Goal: Task Accomplishment & Management: Manage account settings

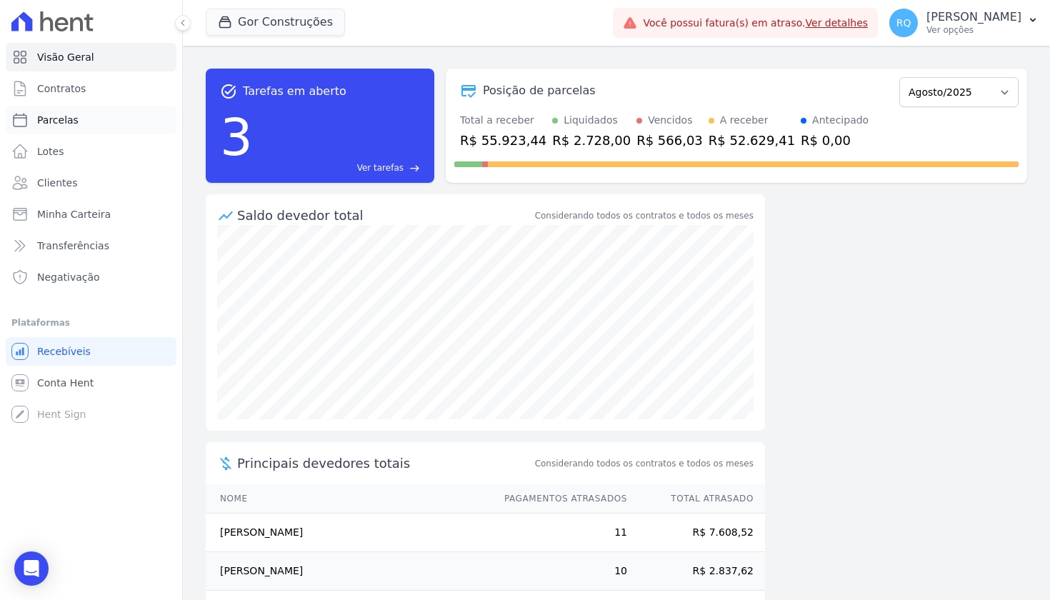
click at [66, 116] on span "Parcelas" at bounding box center [57, 120] width 41 height 14
select select
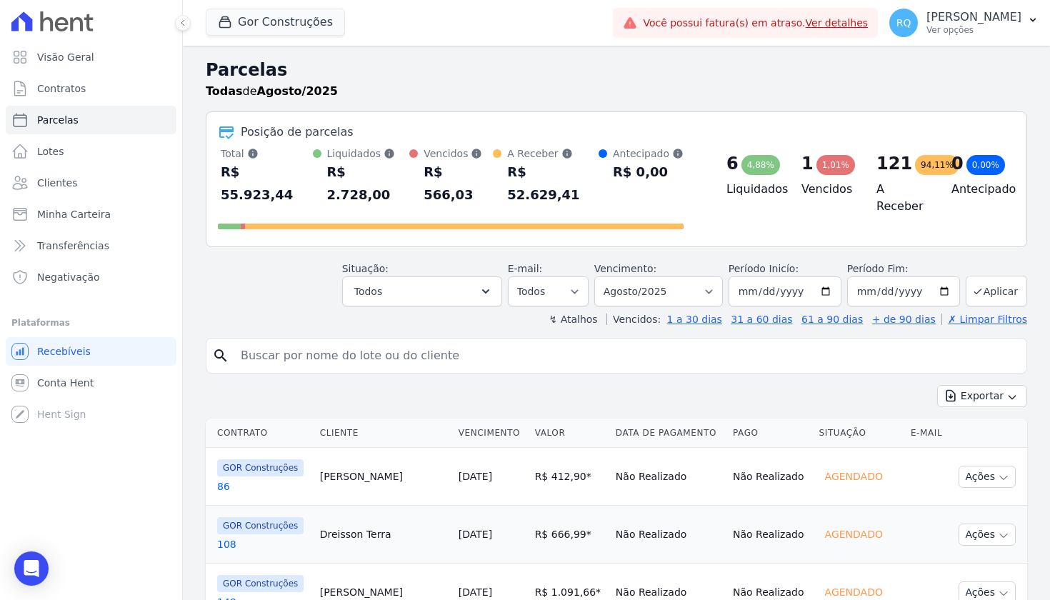
click at [433, 341] on input "search" at bounding box center [626, 355] width 788 height 29
type input "164"
select select
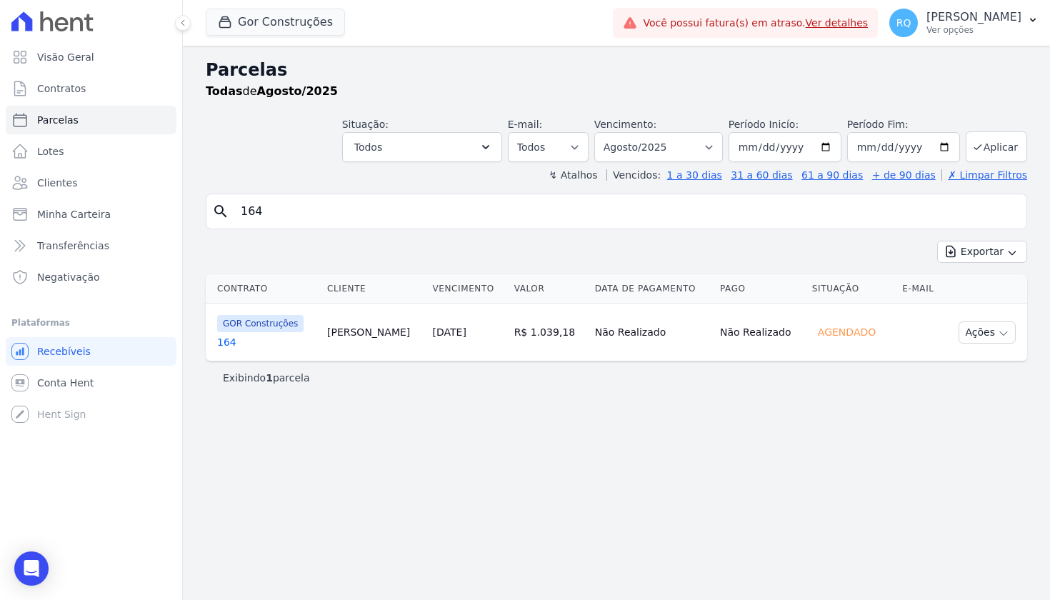
click at [223, 341] on link "164" at bounding box center [266, 342] width 99 height 14
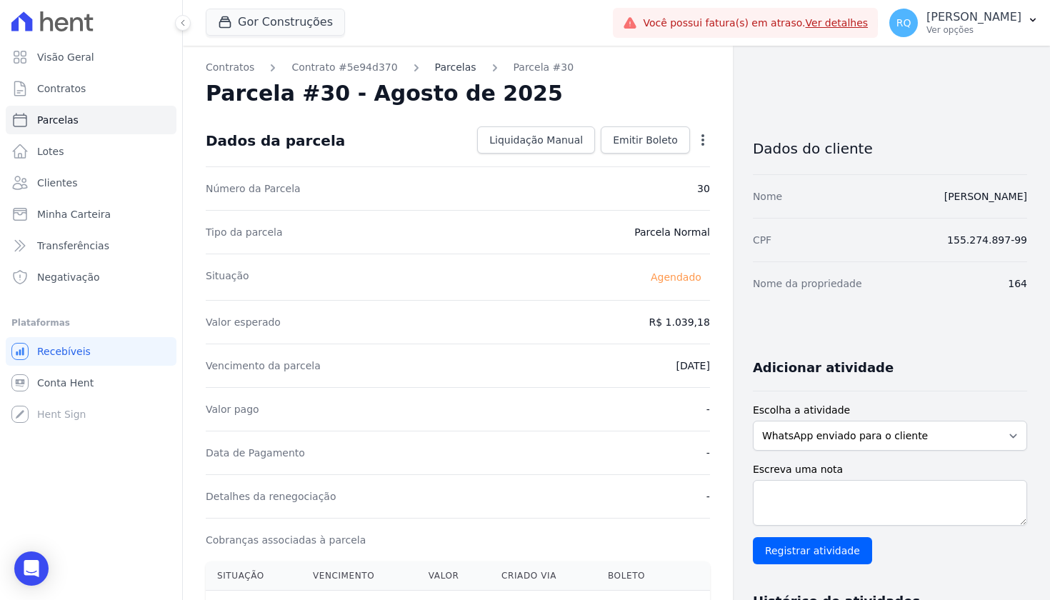
click at [458, 66] on link "Parcelas" at bounding box center [455, 67] width 41 height 15
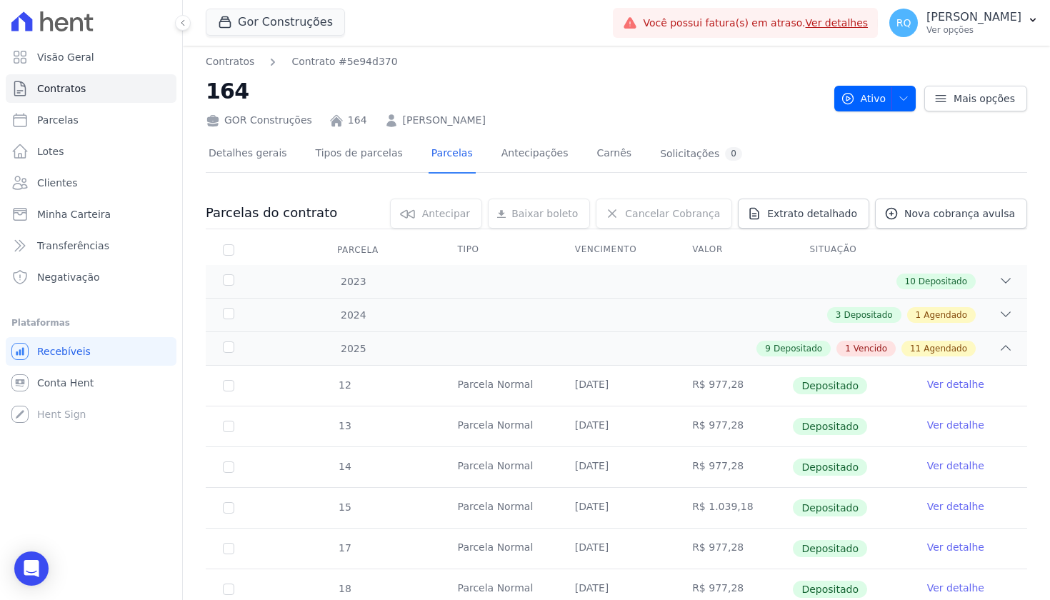
scroll to position [6, 0]
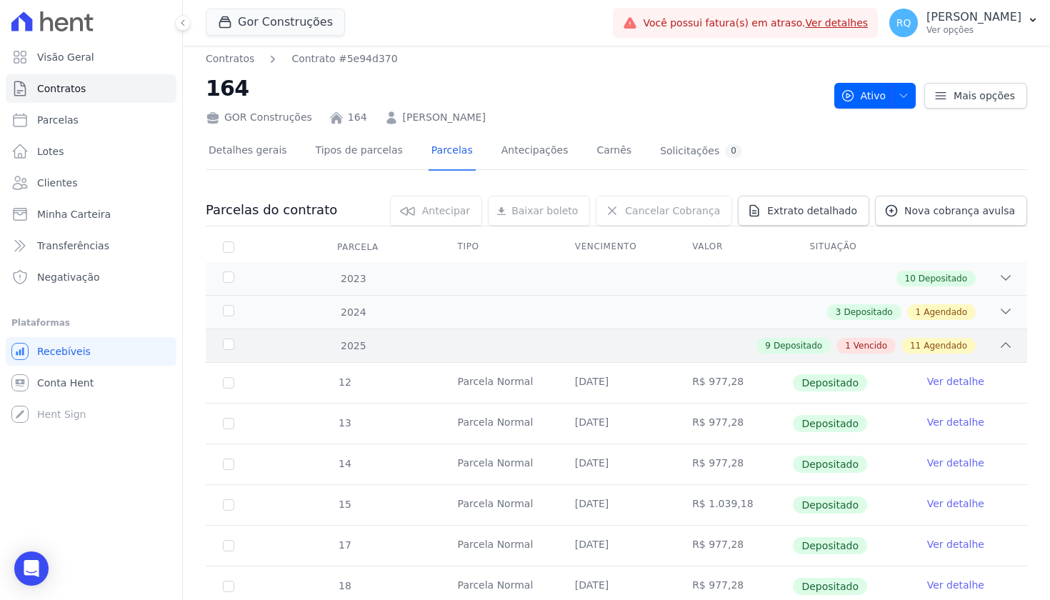
click at [690, 342] on div "9 Depositado 1 Vencido 11 Agendado" at bounding box center [656, 346] width 713 height 16
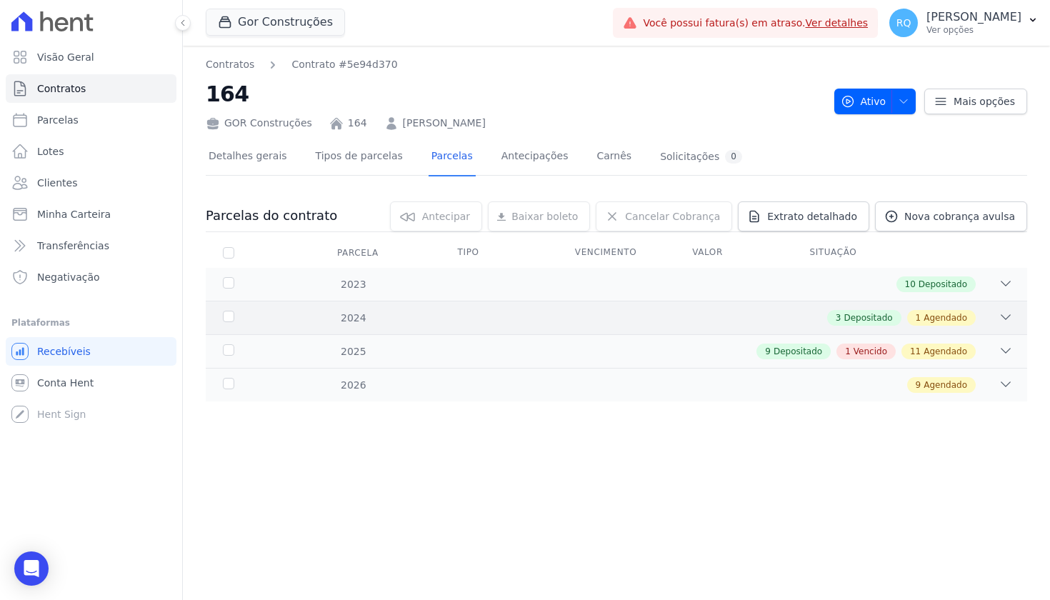
click at [719, 319] on div "3 Depositado 1 Agendado" at bounding box center [656, 318] width 713 height 16
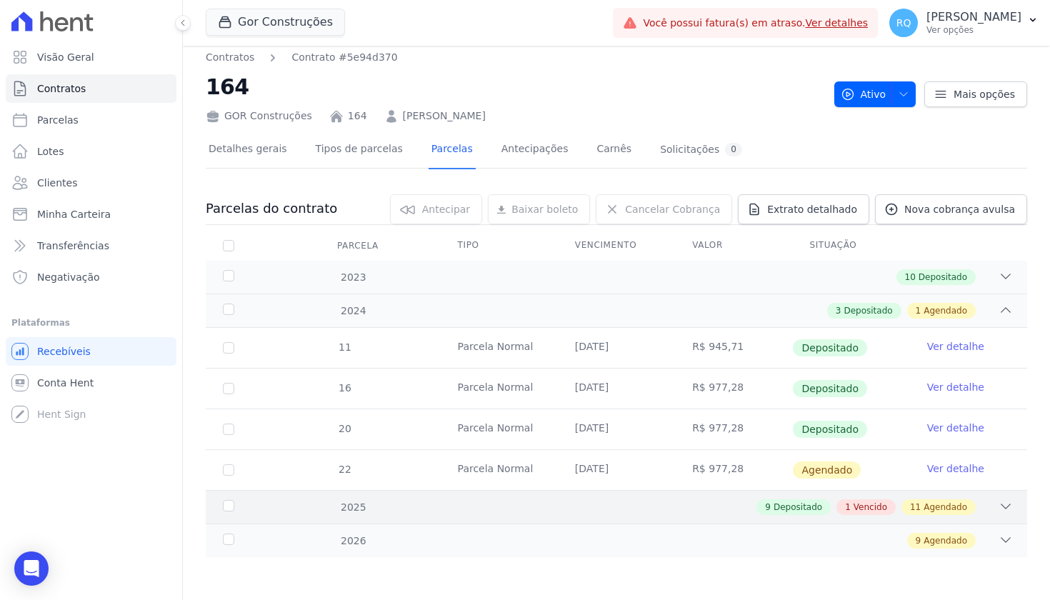
click at [731, 507] on div "9 Depositado 1 Vencido 11 Agendado" at bounding box center [656, 507] width 713 height 16
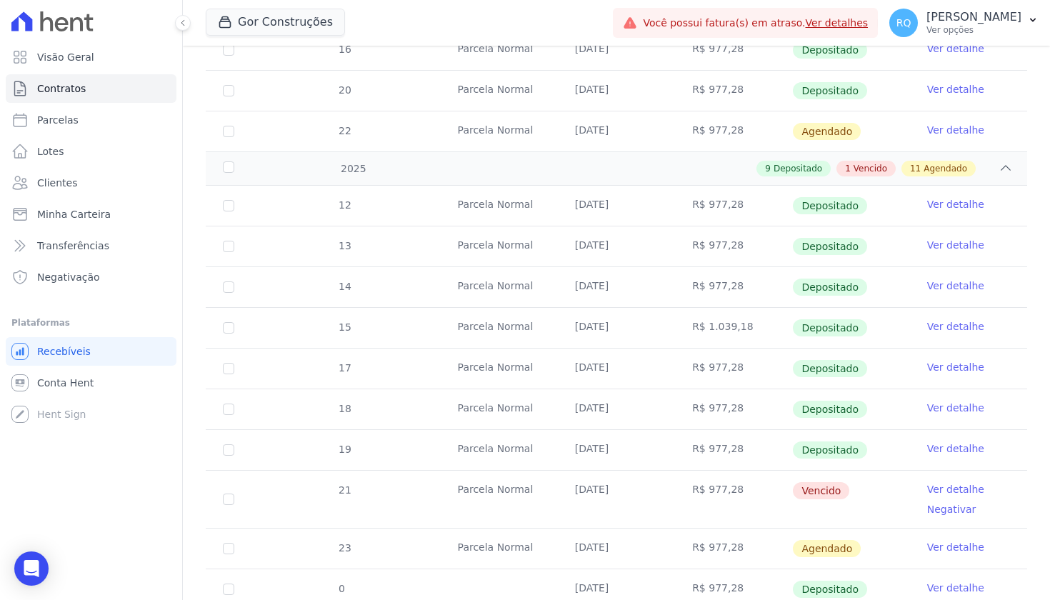
scroll to position [360, 0]
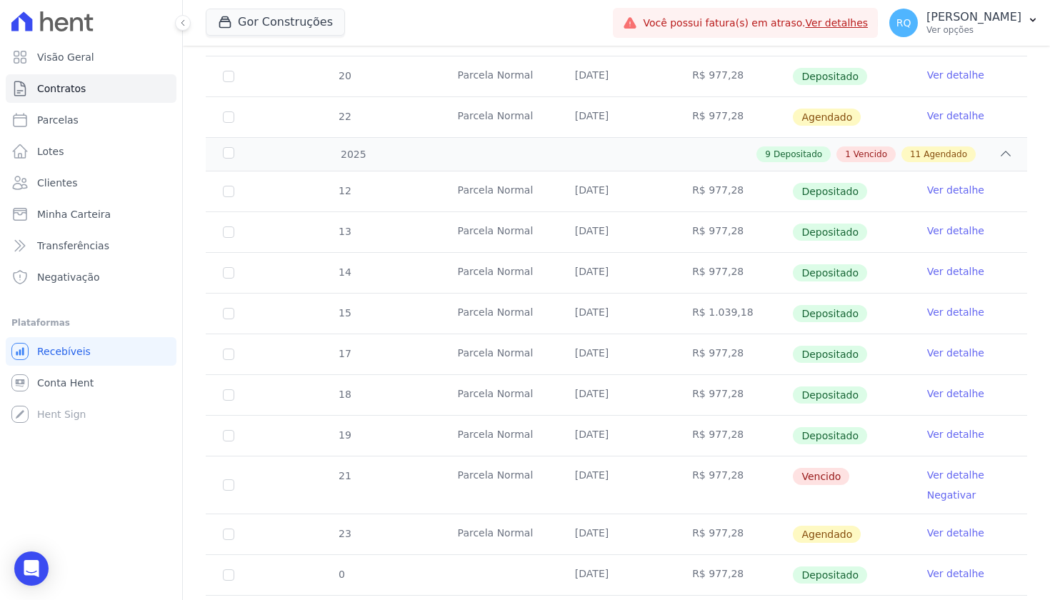
click at [962, 194] on link "Ver detalhe" at bounding box center [955, 190] width 57 height 14
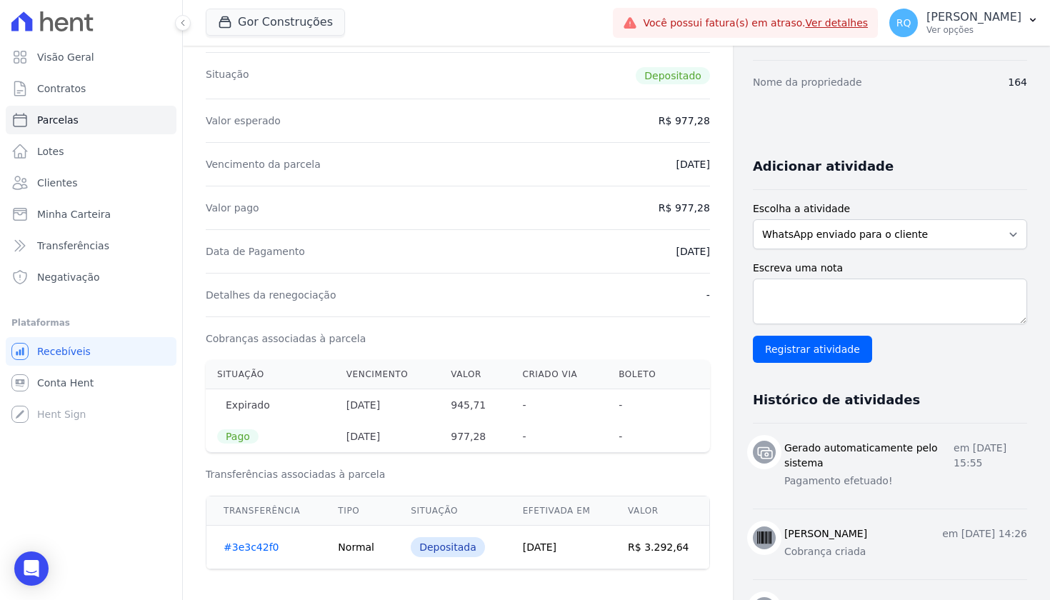
scroll to position [202, 0]
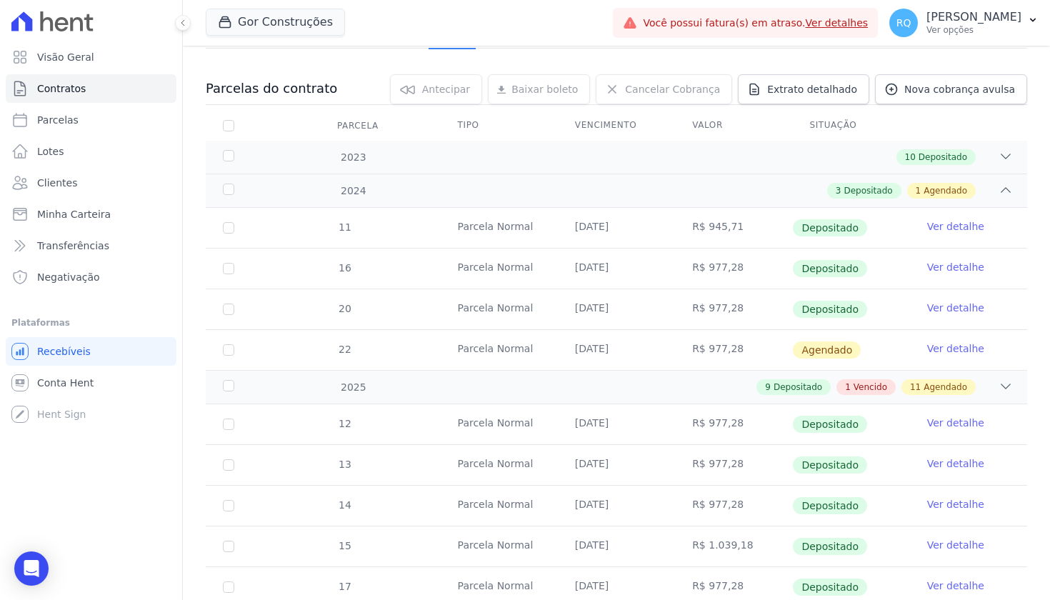
scroll to position [180, 0]
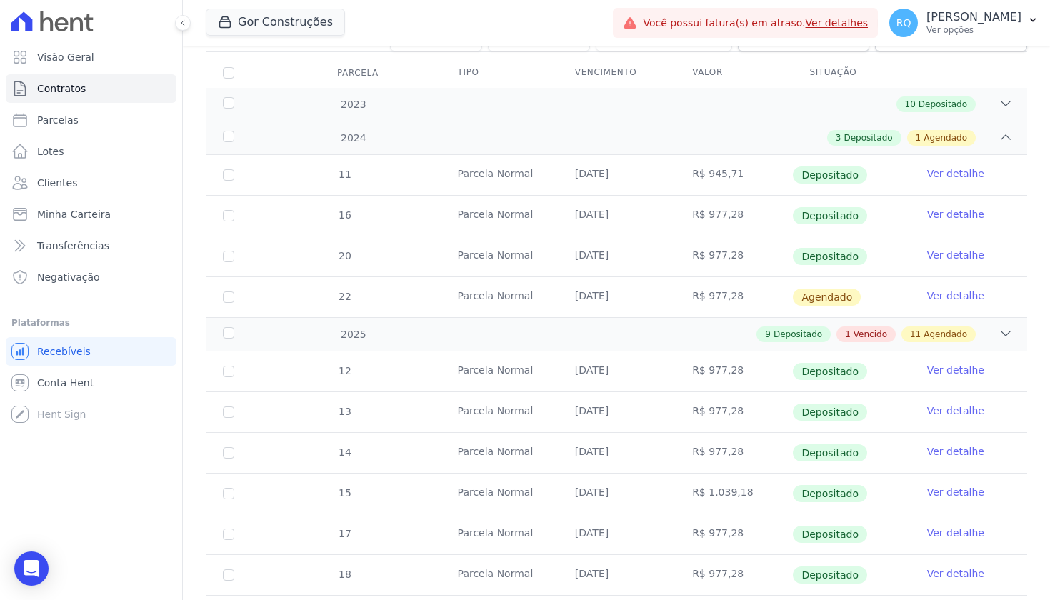
click at [963, 412] on link "Ver detalhe" at bounding box center [955, 410] width 57 height 14
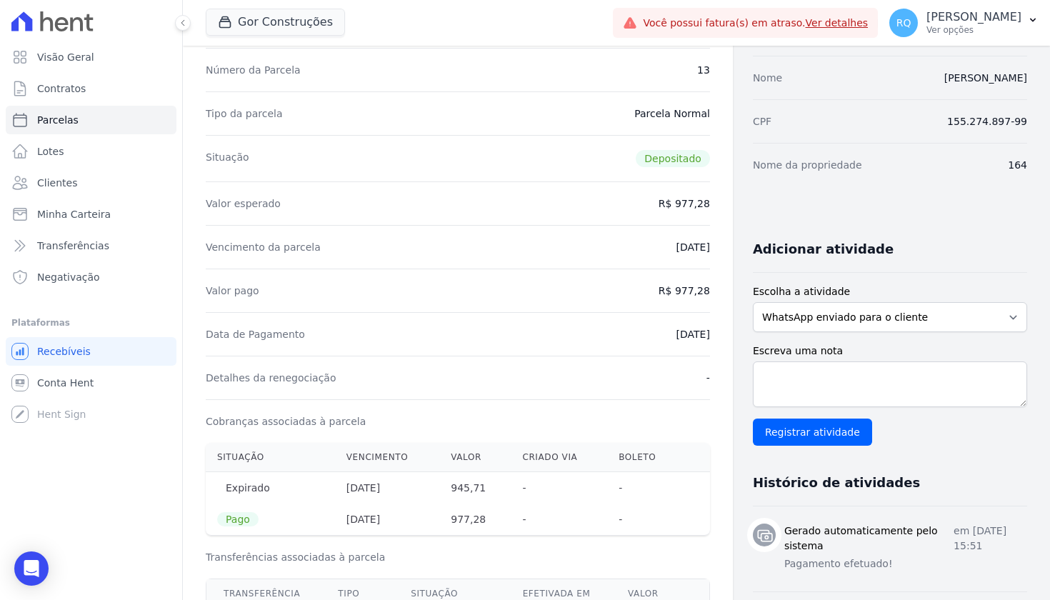
scroll to position [-12, 0]
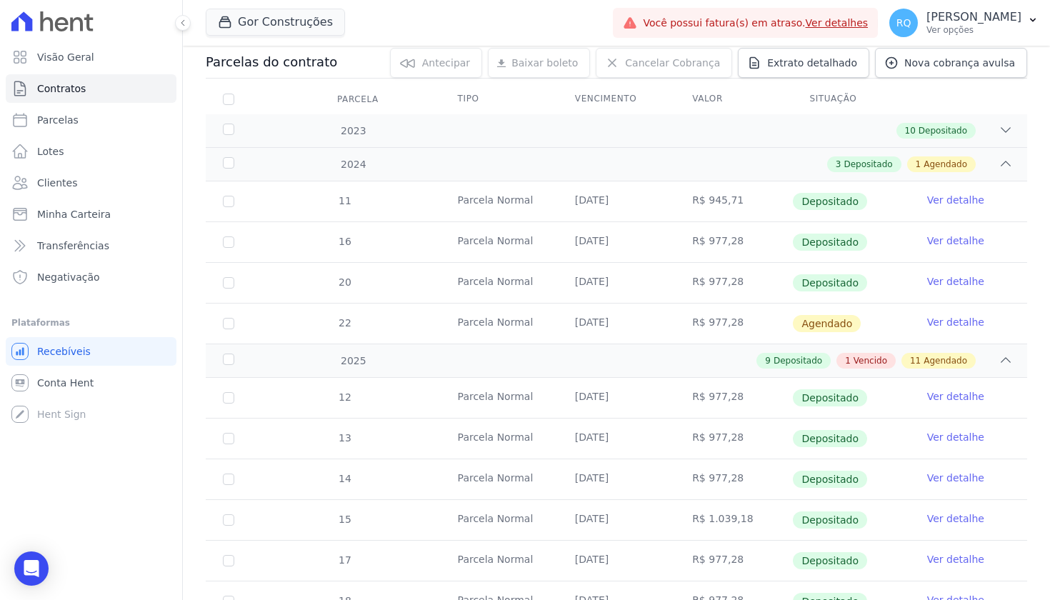
scroll to position [192, 0]
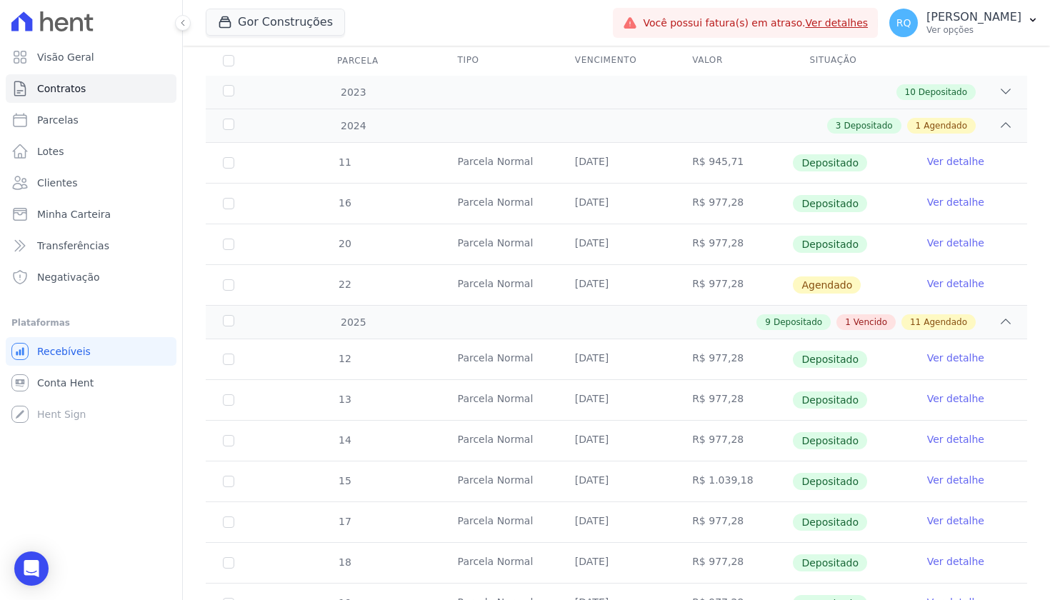
click at [959, 441] on link "Ver detalhe" at bounding box center [955, 439] width 57 height 14
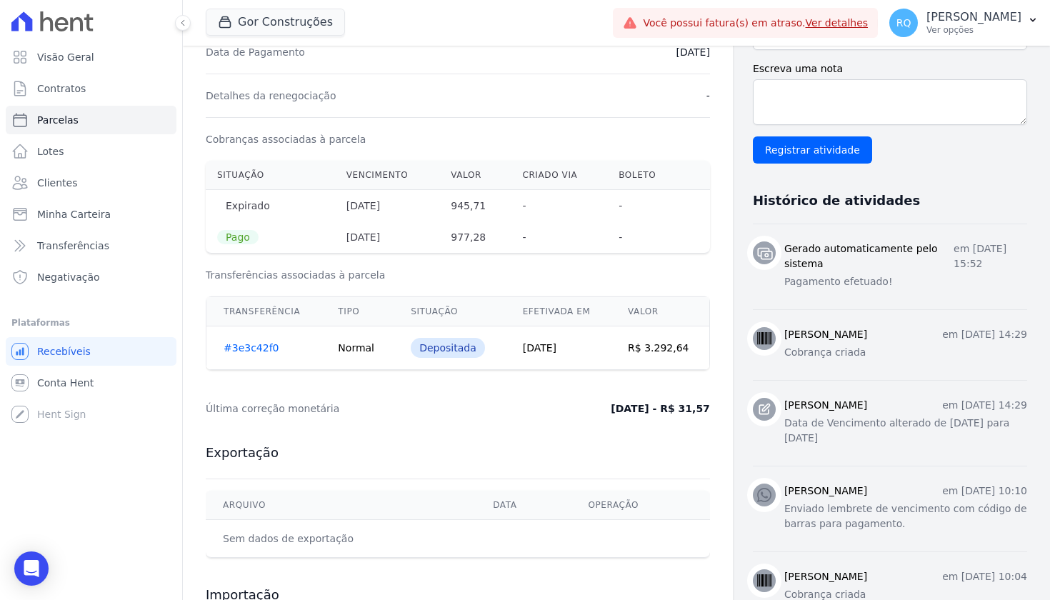
scroll to position [396, 0]
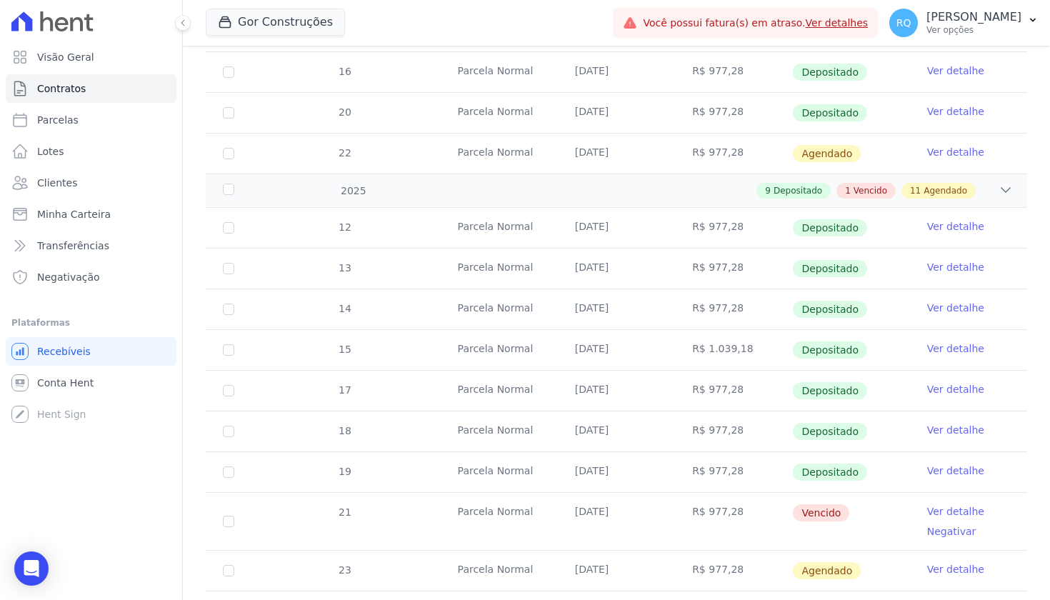
scroll to position [326, 0]
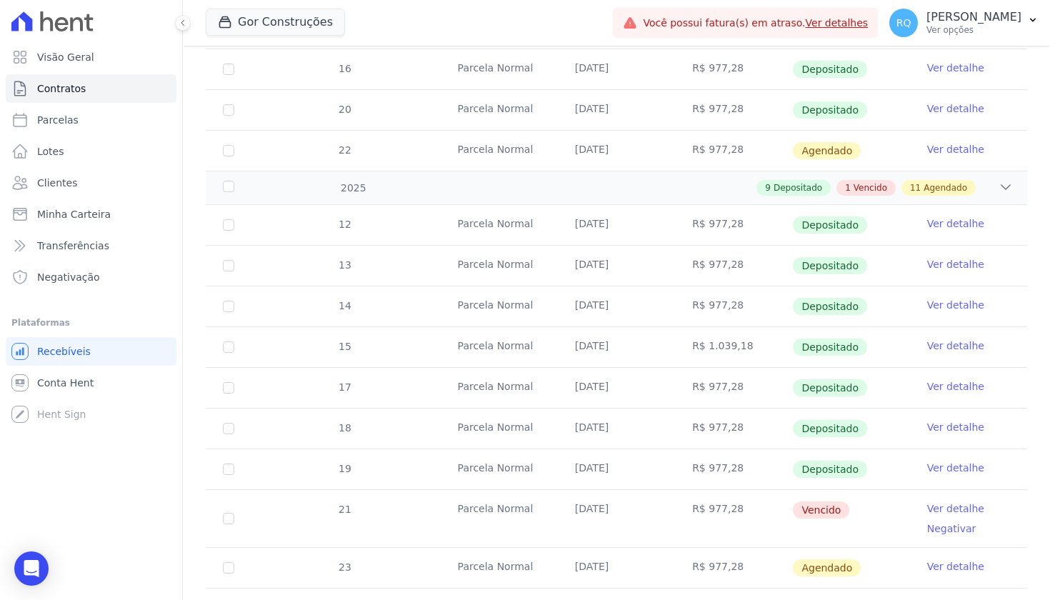
click at [970, 344] on link "Ver detalhe" at bounding box center [955, 345] width 57 height 14
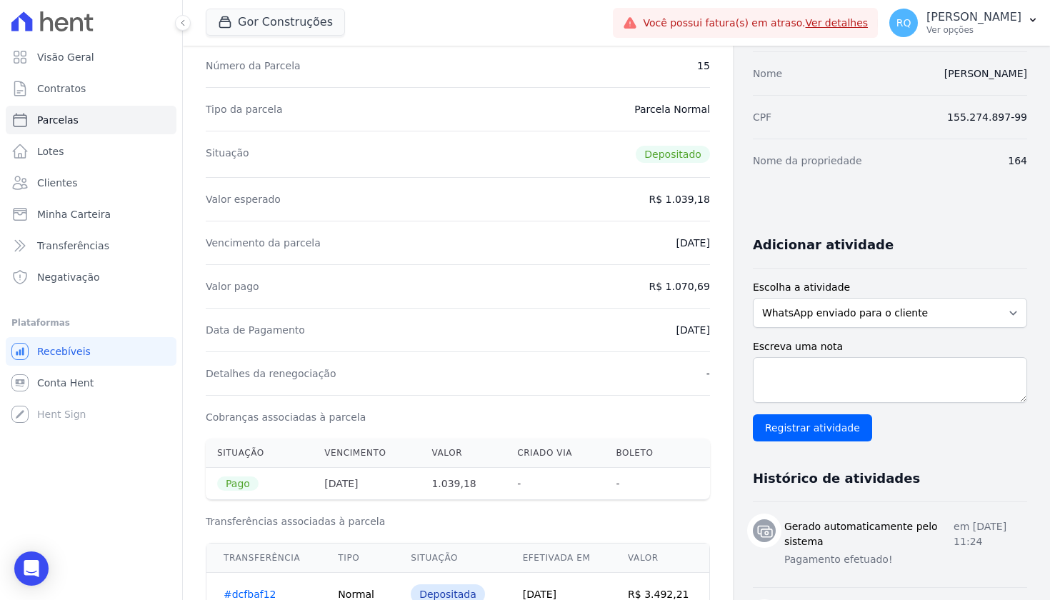
scroll to position [126, 0]
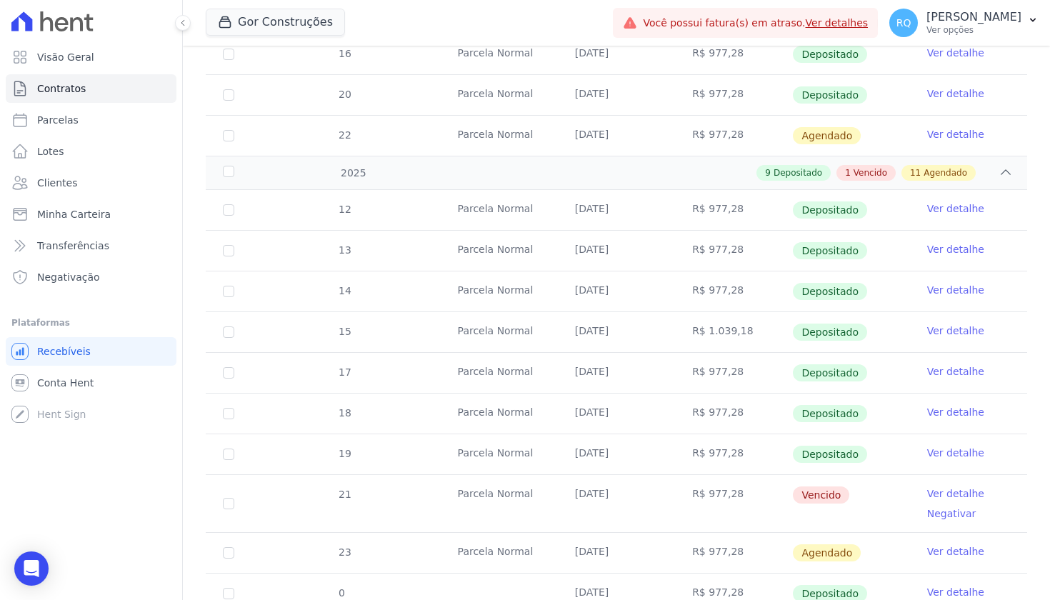
scroll to position [343, 0]
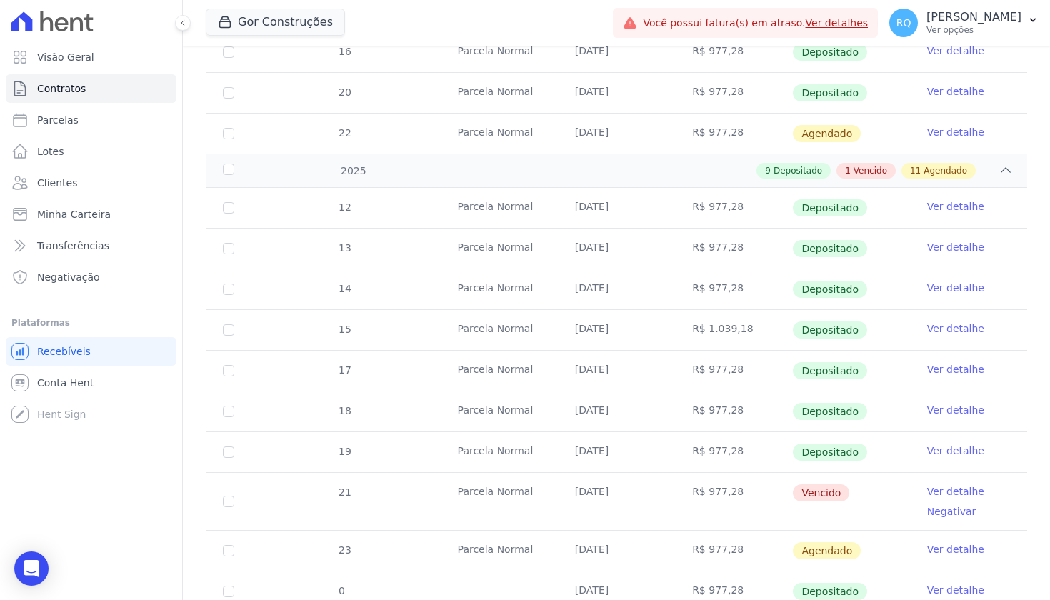
click at [967, 207] on link "Ver detalhe" at bounding box center [955, 206] width 57 height 14
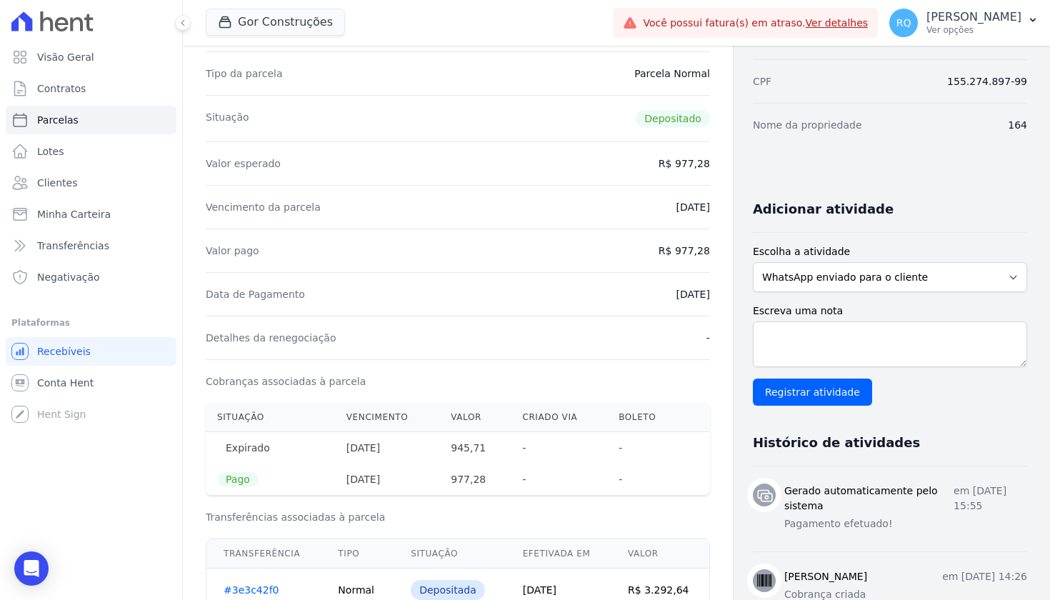
scroll to position [163, 0]
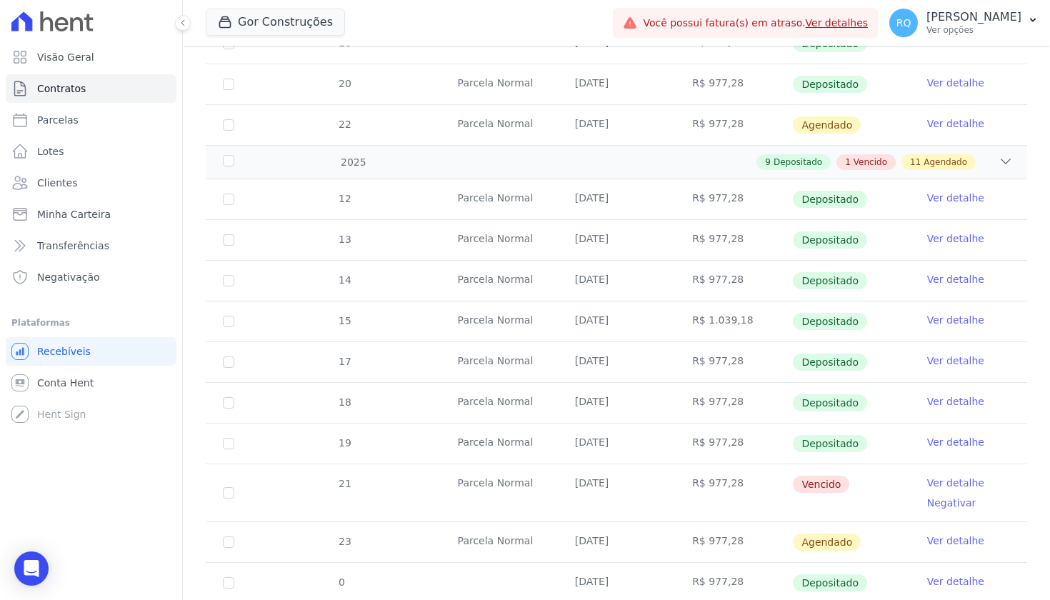
scroll to position [356, 0]
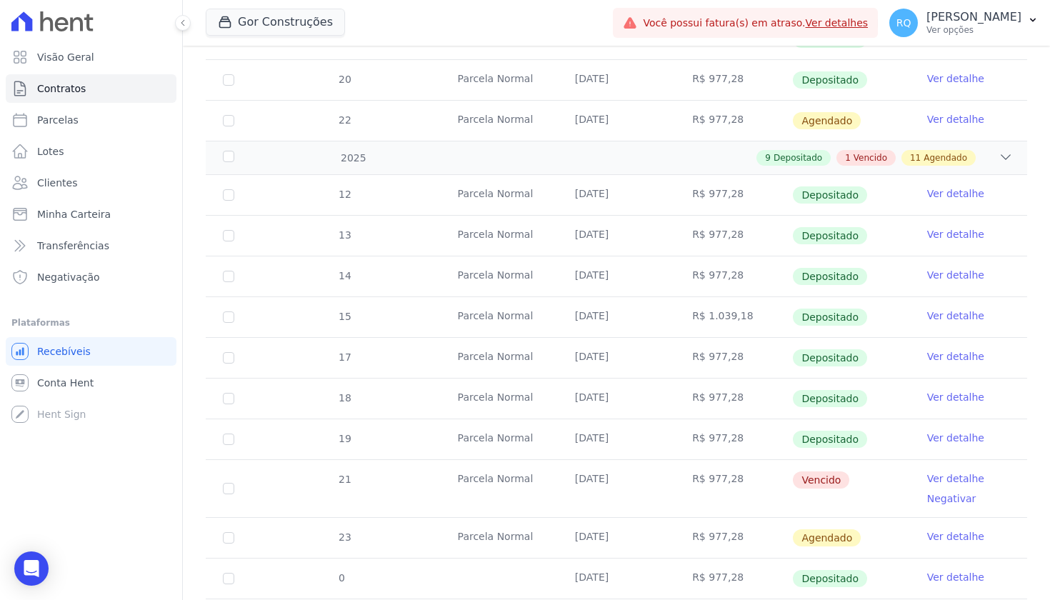
click at [951, 358] on link "Ver detalhe" at bounding box center [955, 356] width 57 height 14
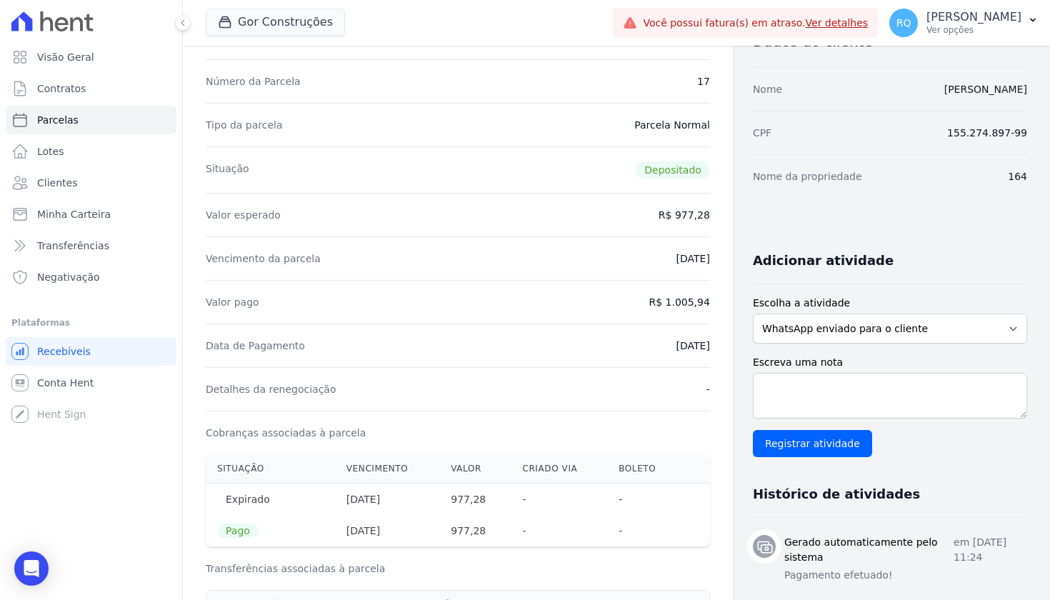
scroll to position [106, 0]
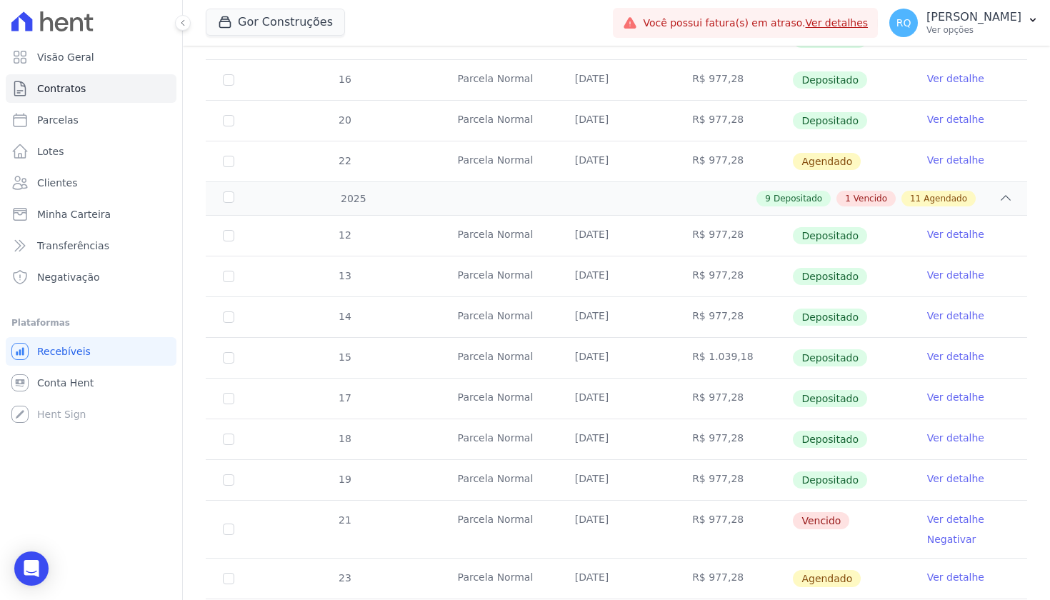
scroll to position [318, 0]
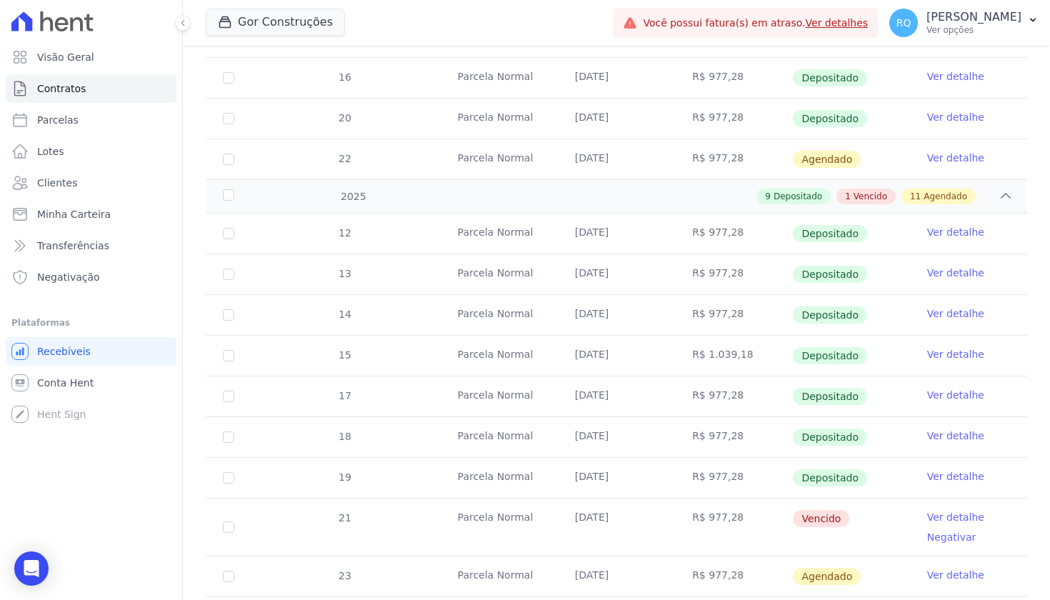
click at [946, 436] on link "Ver detalhe" at bounding box center [955, 435] width 57 height 14
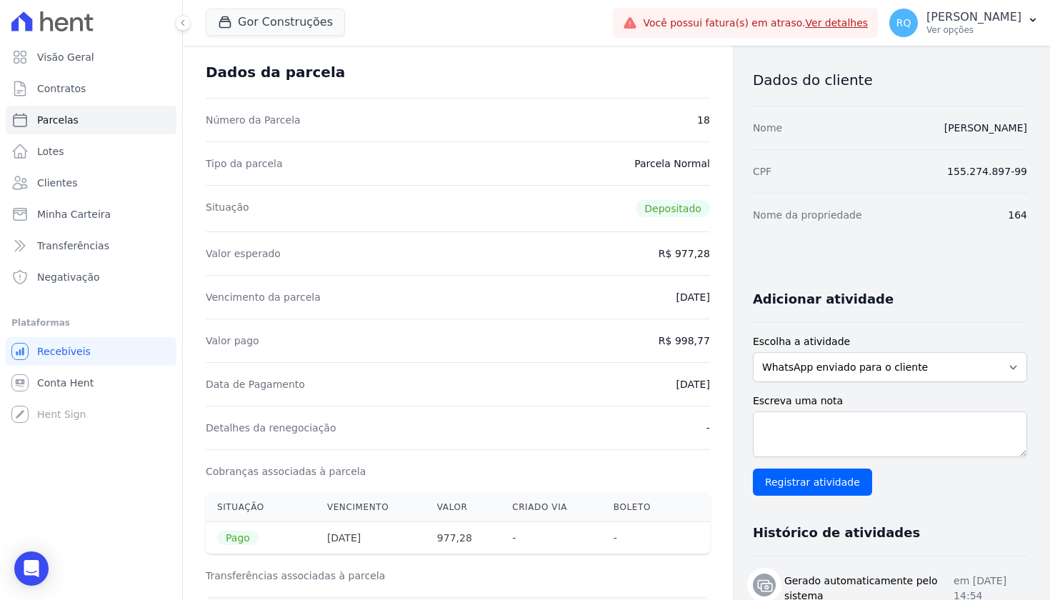
scroll to position [66, 0]
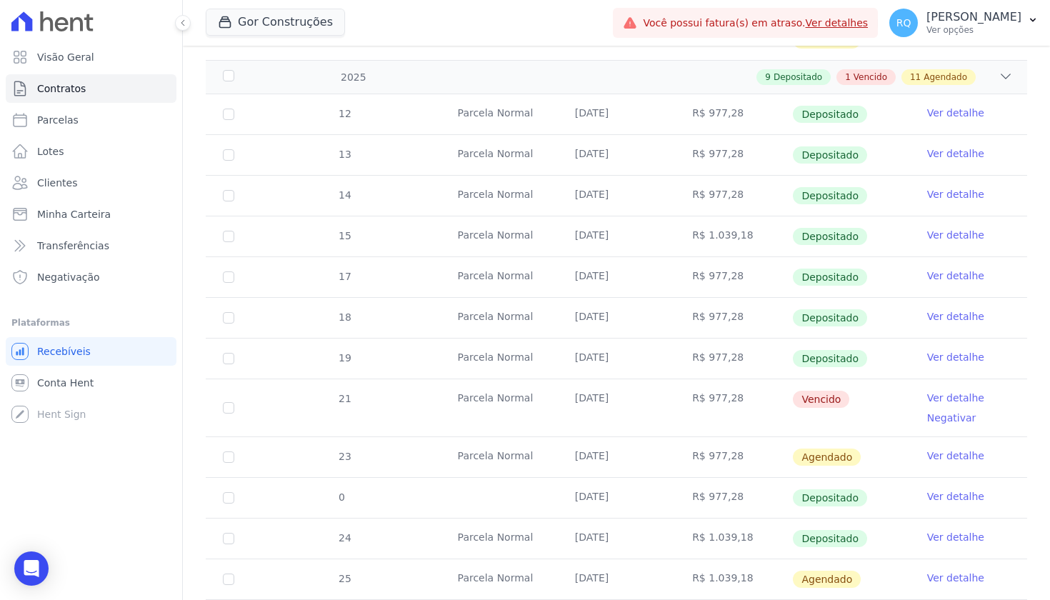
scroll to position [438, 0]
click at [948, 276] on link "Ver detalhe" at bounding box center [955, 275] width 57 height 14
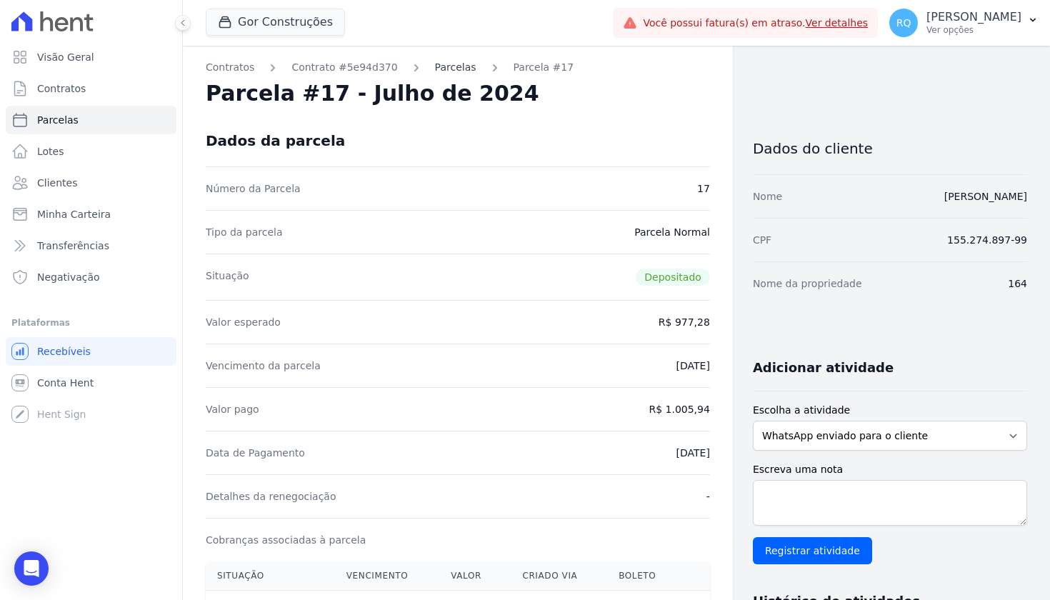
click at [440, 60] on link "Parcelas" at bounding box center [455, 67] width 41 height 15
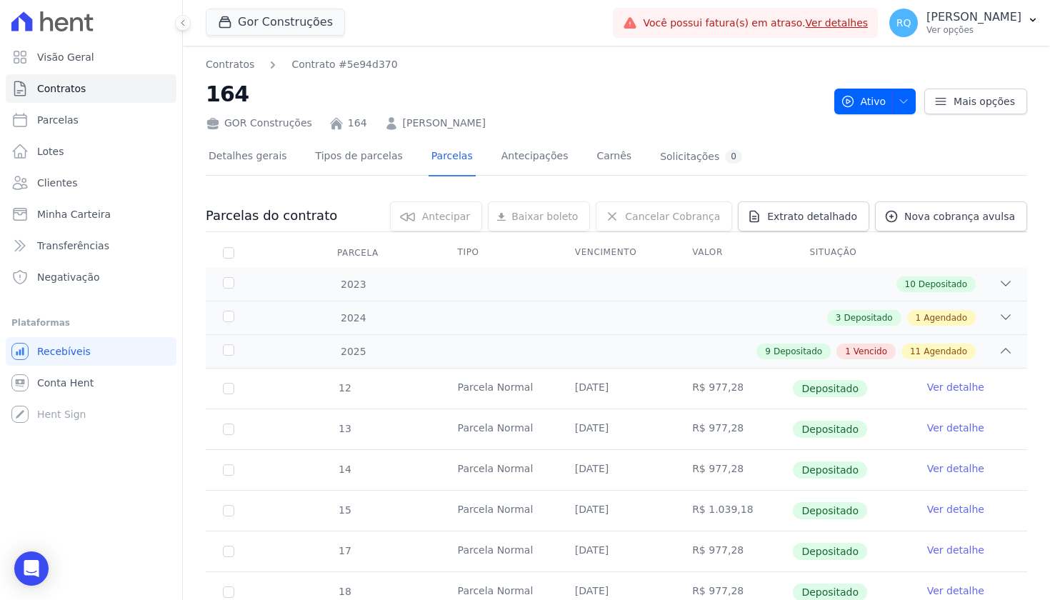
scroll to position [49, 0]
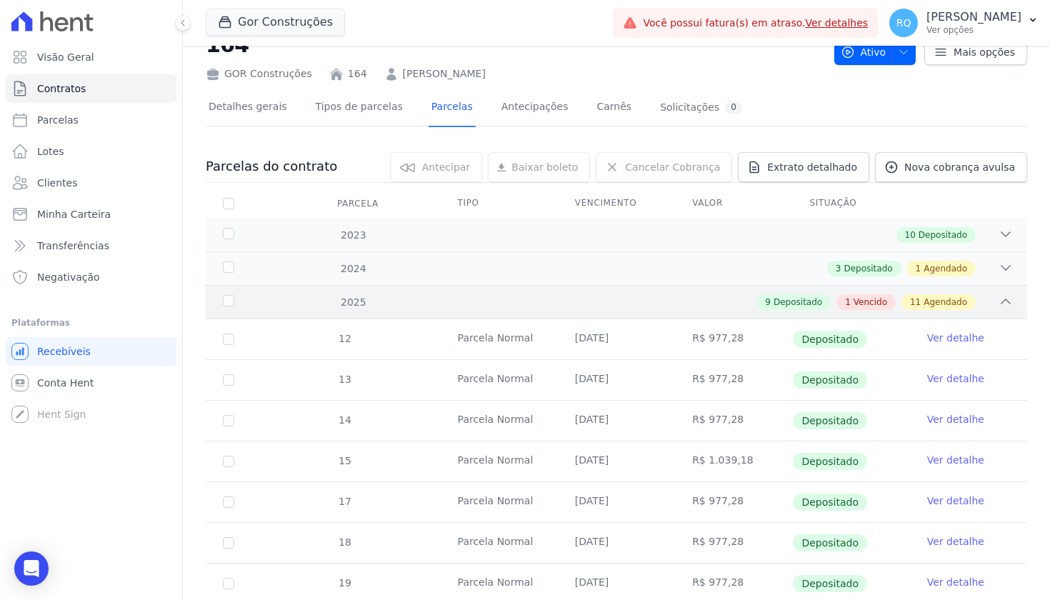
click at [730, 303] on div "9 Depositado 1 Vencido 11 Agendado" at bounding box center [656, 302] width 713 height 16
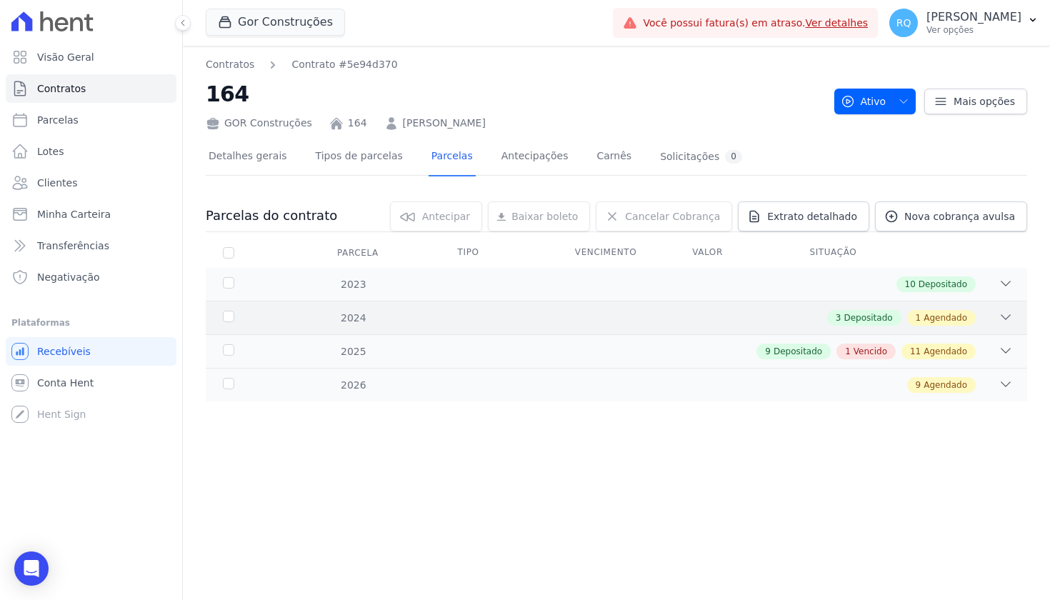
click at [691, 319] on div "3 Depositado 1 Agendado" at bounding box center [656, 318] width 713 height 16
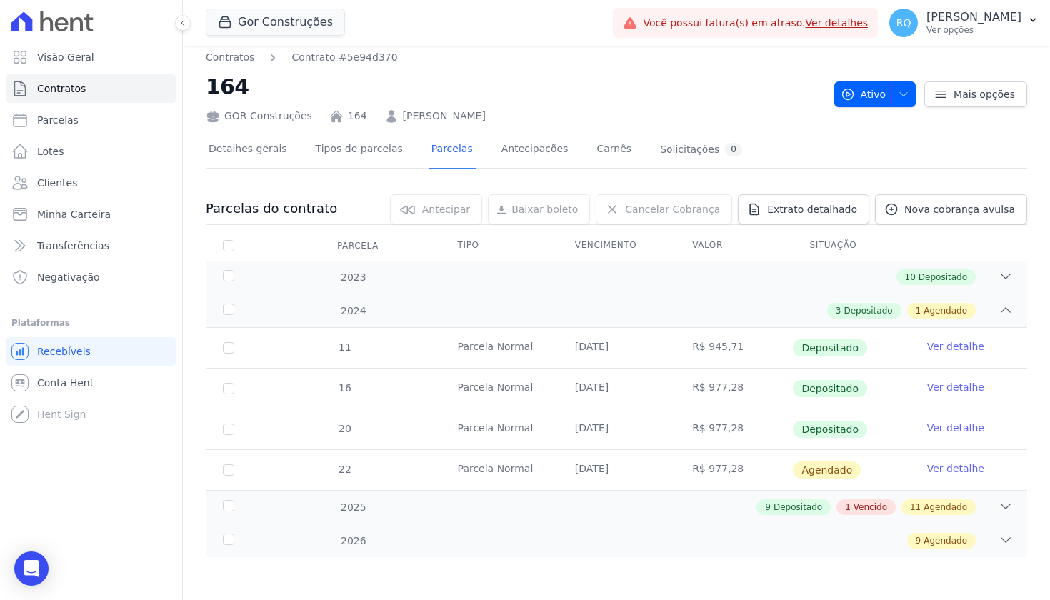
scroll to position [7, 0]
click at [947, 469] on link "Ver detalhe" at bounding box center [955, 468] width 57 height 14
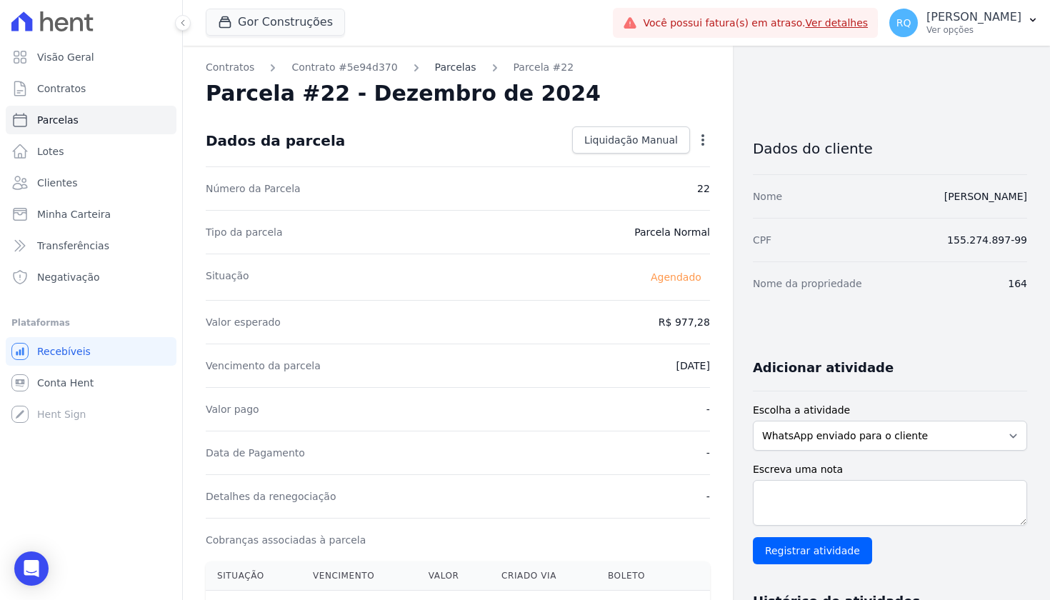
click at [459, 70] on link "Parcelas" at bounding box center [455, 67] width 41 height 15
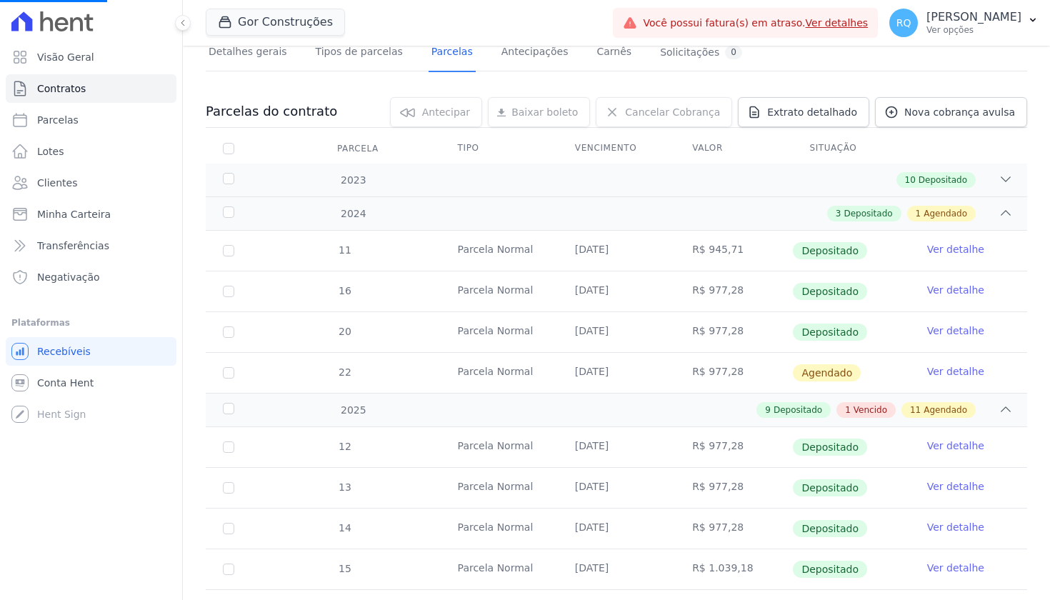
scroll to position [145, 0]
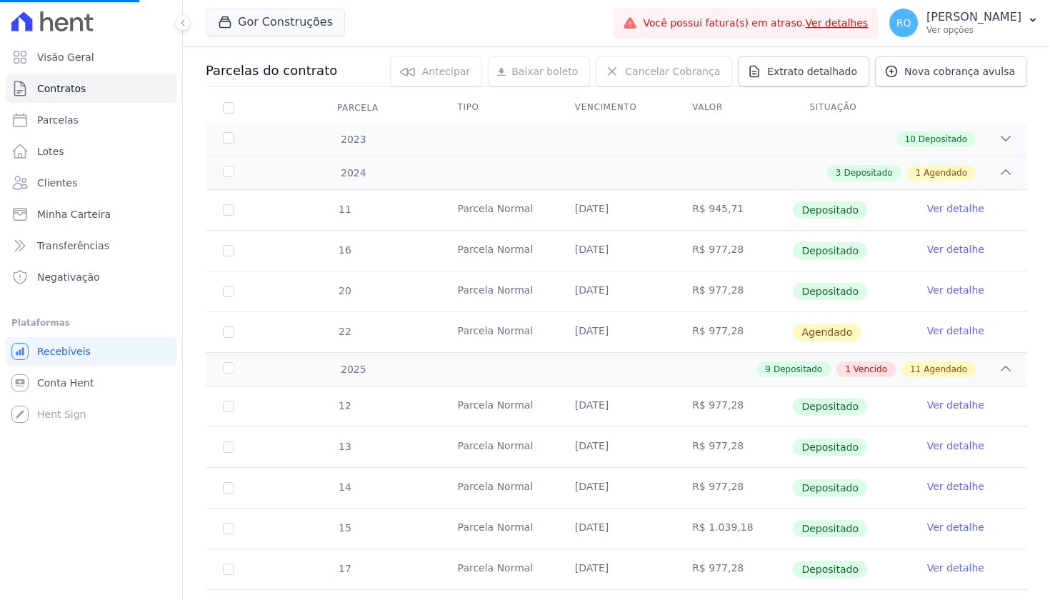
click at [971, 328] on link "Ver detalhe" at bounding box center [955, 330] width 57 height 14
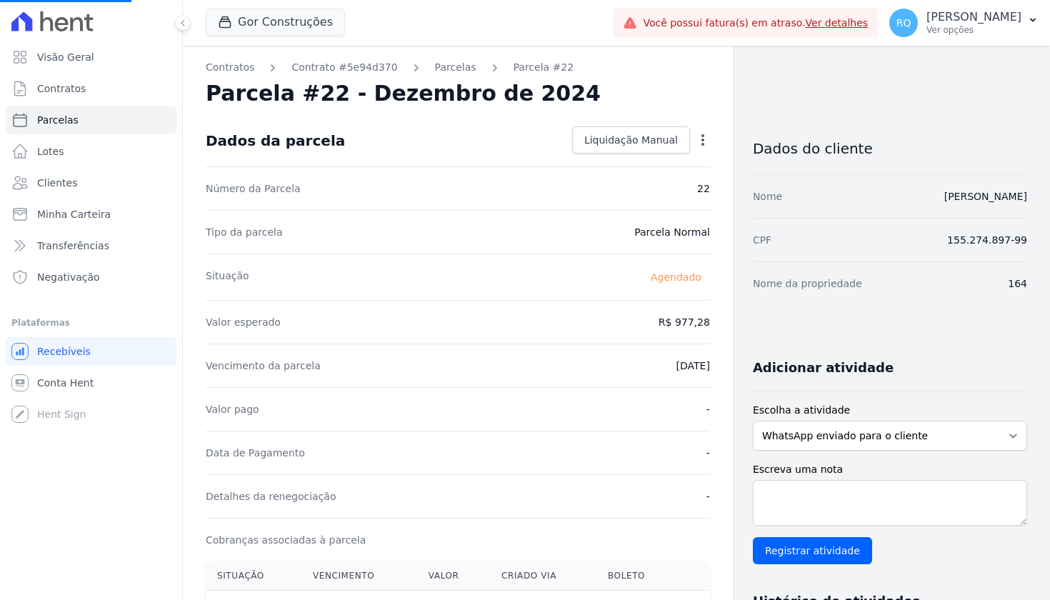
click at [704, 137] on icon "button" at bounding box center [702, 140] width 14 height 14
click at [623, 154] on link "Alterar" at bounding box center [641, 159] width 126 height 26
click at [632, 155] on link "Alterar" at bounding box center [641, 159] width 126 height 26
click at [606, 158] on link "Alterar" at bounding box center [641, 159] width 126 height 26
click at [521, 283] on div "Situação [GEOGRAPHIC_DATA]" at bounding box center [458, 276] width 504 height 46
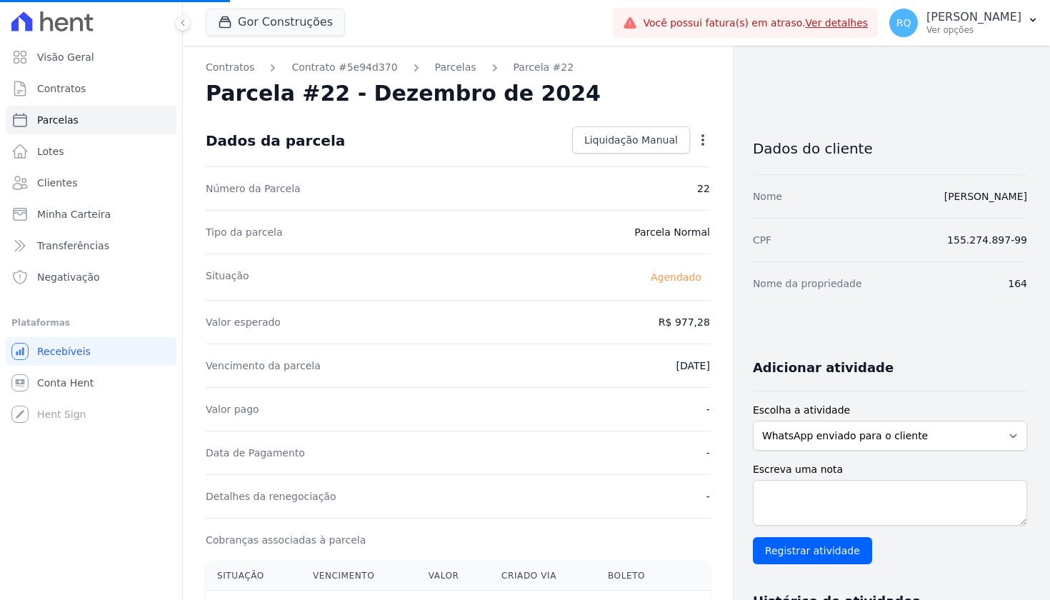
click at [704, 139] on icon "button" at bounding box center [702, 140] width 14 height 14
click at [590, 161] on link "Alterar" at bounding box center [641, 159] width 126 height 26
click at [704, 146] on icon "button" at bounding box center [702, 140] width 14 height 14
click at [628, 153] on link "Alterar" at bounding box center [641, 159] width 126 height 26
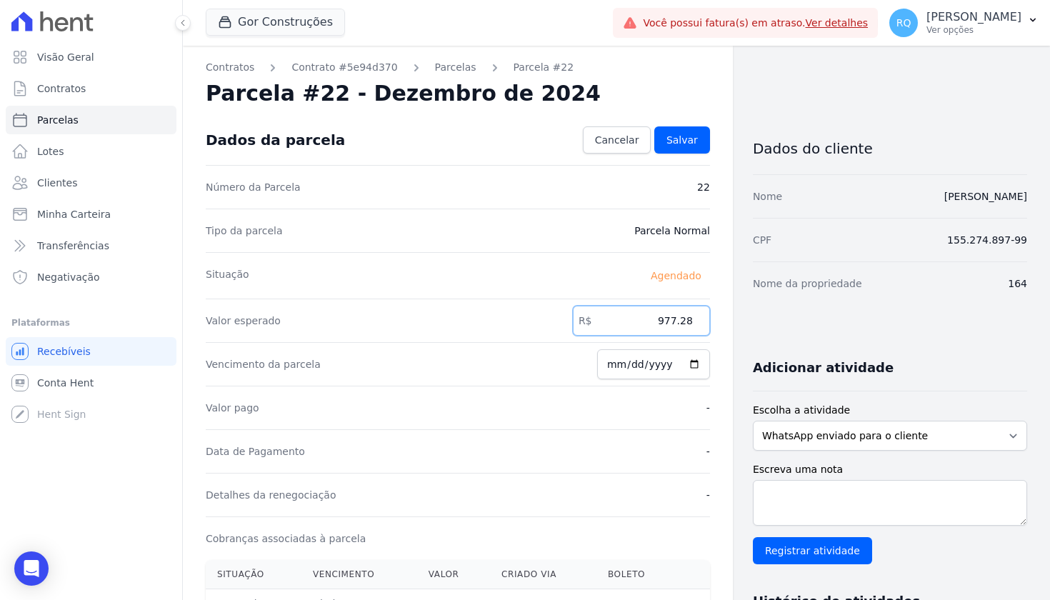
click at [665, 320] on input "977.28" at bounding box center [641, 321] width 137 height 30
click at [564, 406] on div "Valor pago -" at bounding box center [458, 408] width 504 height 44
click at [699, 368] on input "[DATE]" at bounding box center [653, 364] width 113 height 30
type input "[DATE]"
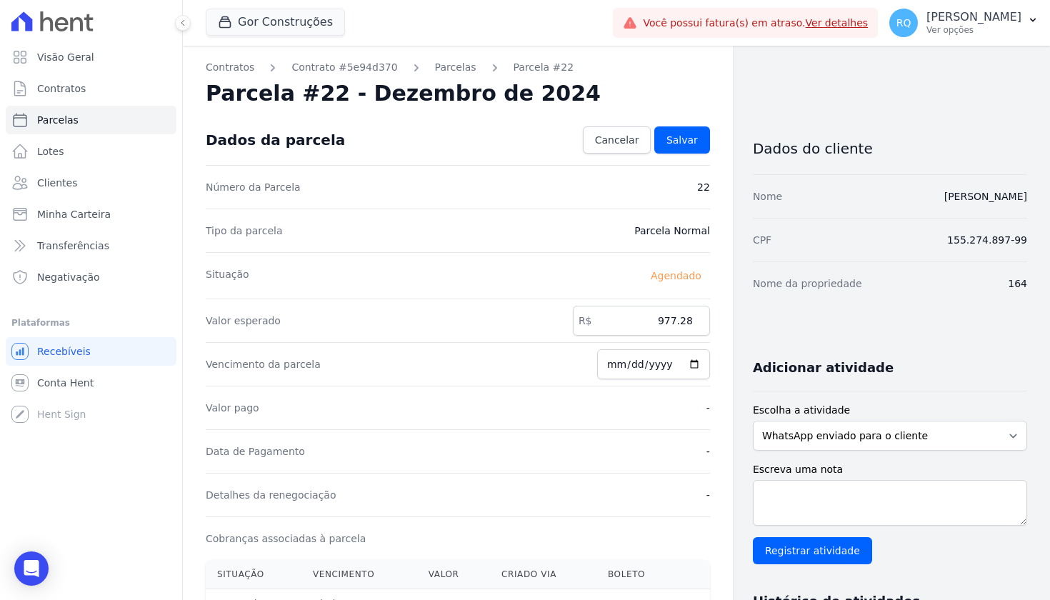
click at [566, 403] on div "Valor pago -" at bounding box center [458, 408] width 504 height 44
click at [688, 146] on span "Salvar" at bounding box center [681, 140] width 31 height 14
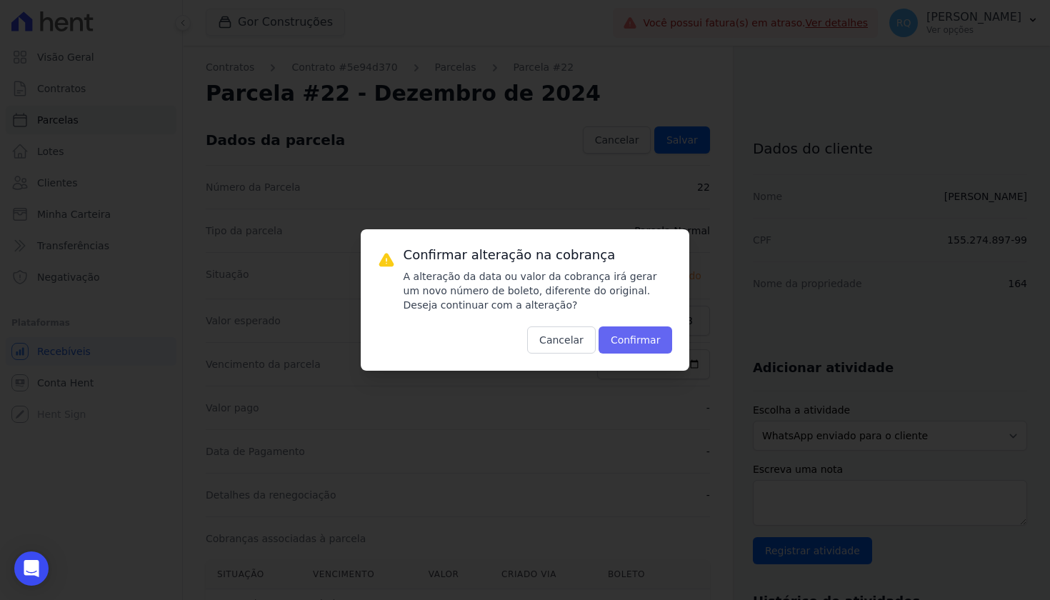
click at [642, 334] on button "Confirmar" at bounding box center [635, 339] width 74 height 27
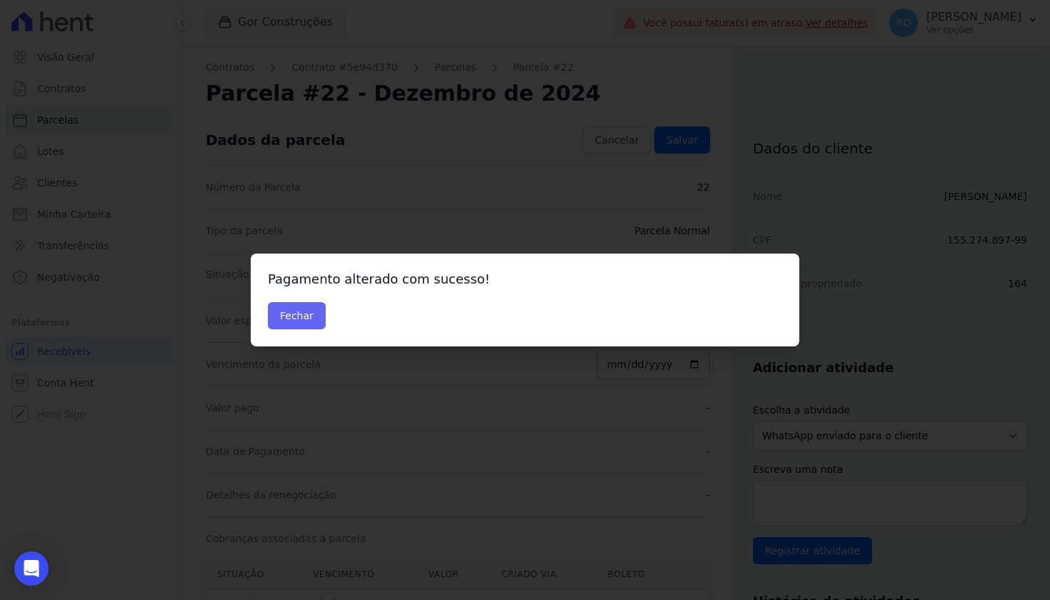
click at [317, 316] on button "Fechar" at bounding box center [297, 315] width 58 height 27
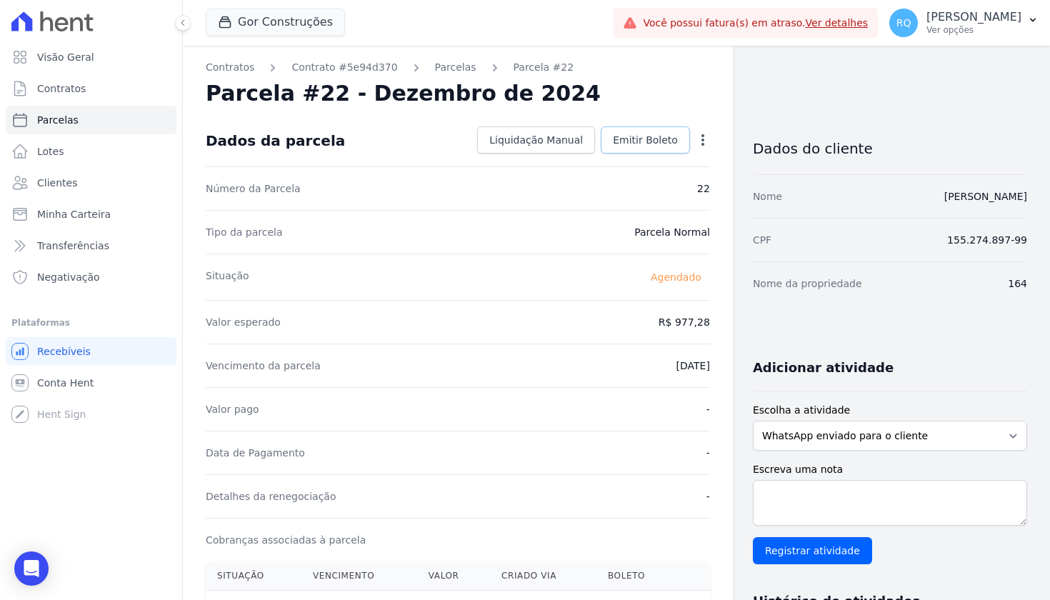
click at [650, 141] on span "Emitir Boleto" at bounding box center [645, 140] width 65 height 14
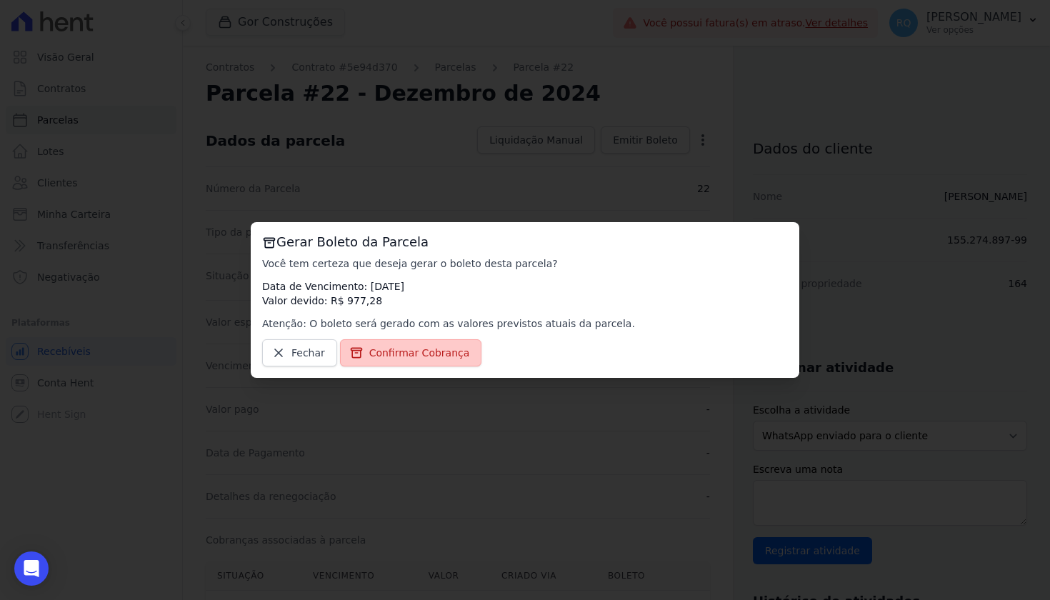
click at [442, 349] on span "Confirmar Cobrança" at bounding box center [419, 353] width 101 height 14
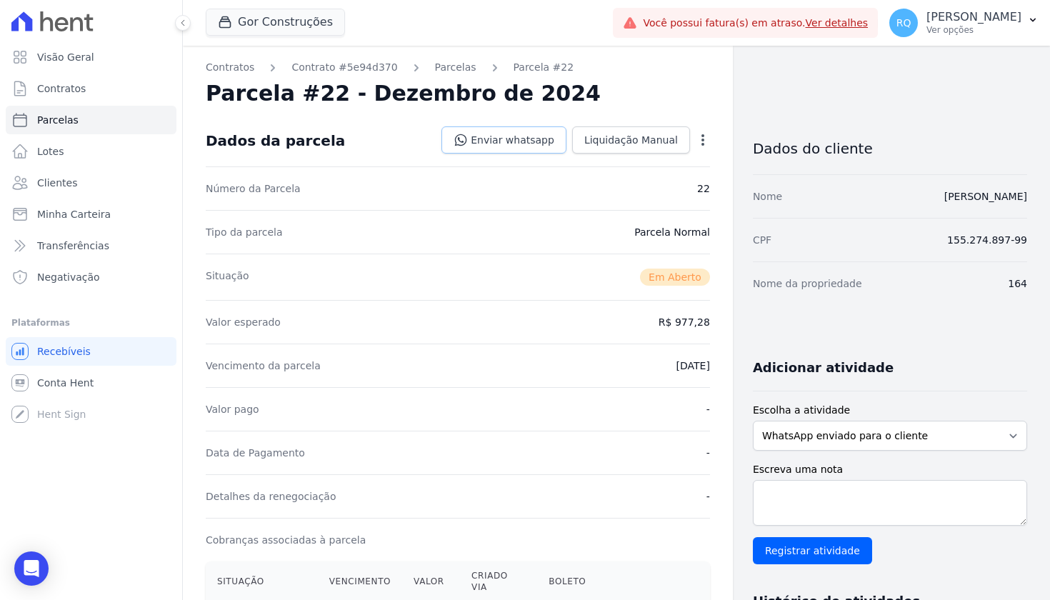
click at [534, 140] on link "Enviar whatsapp" at bounding box center [503, 139] width 125 height 27
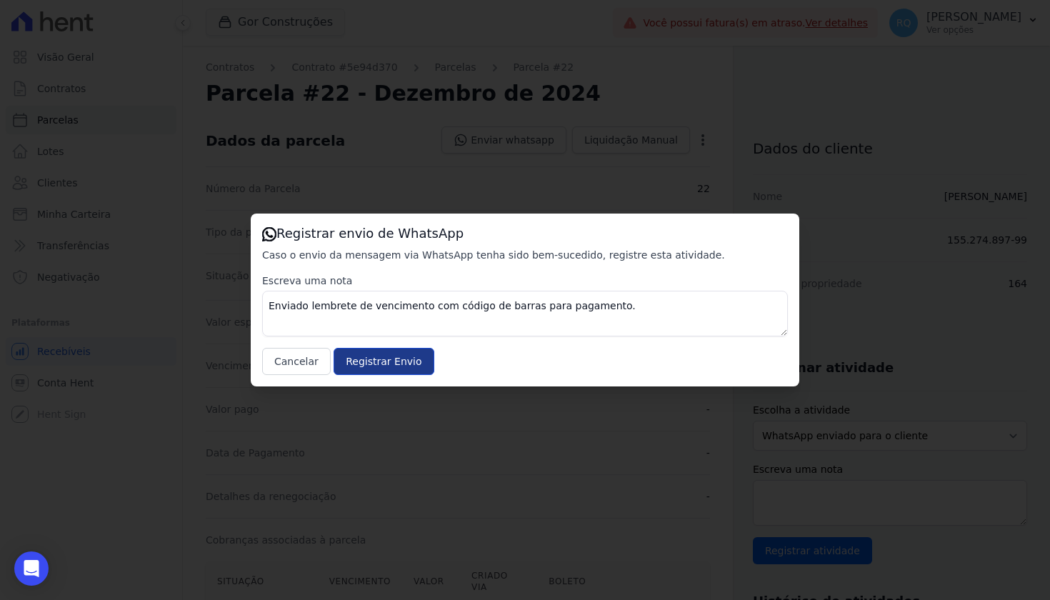
click at [399, 368] on input "Registrar Envio" at bounding box center [383, 361] width 100 height 27
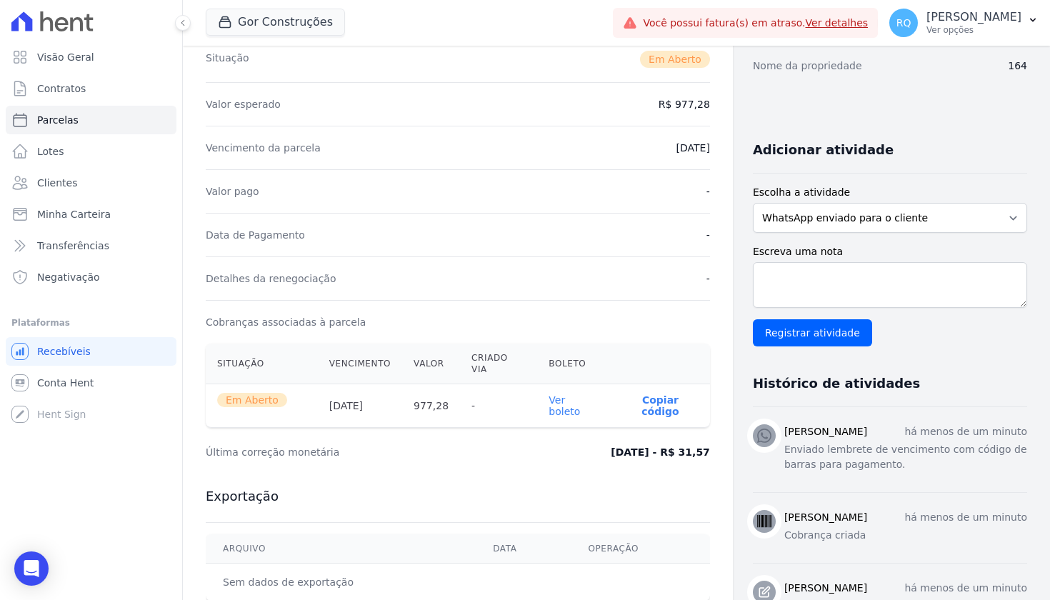
scroll to position [298, 0]
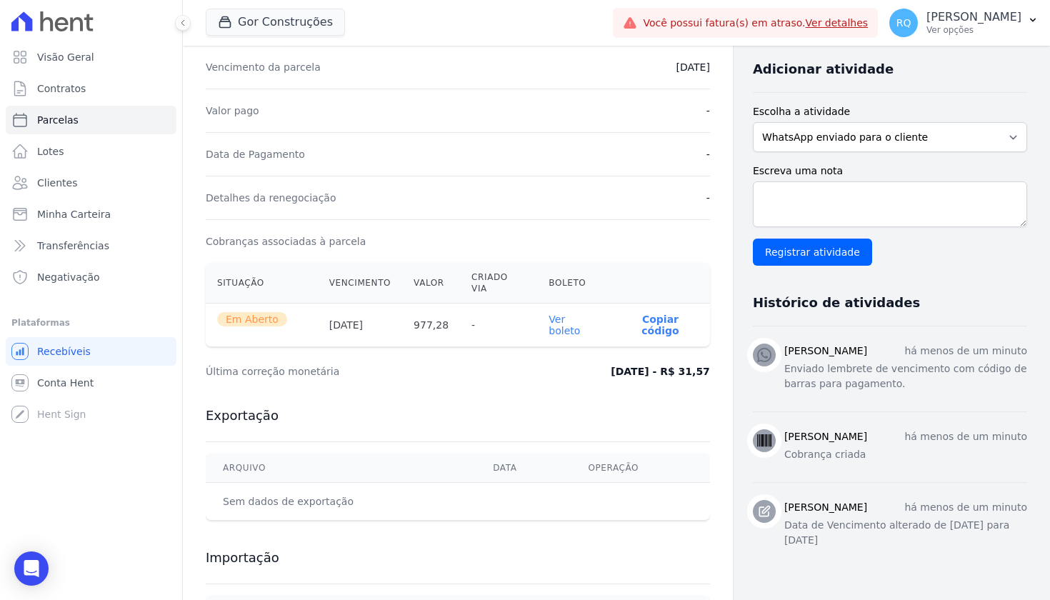
click at [580, 313] on link "Ver boleto" at bounding box center [563, 324] width 31 height 23
click at [655, 313] on p "Copiar código" at bounding box center [660, 324] width 76 height 23
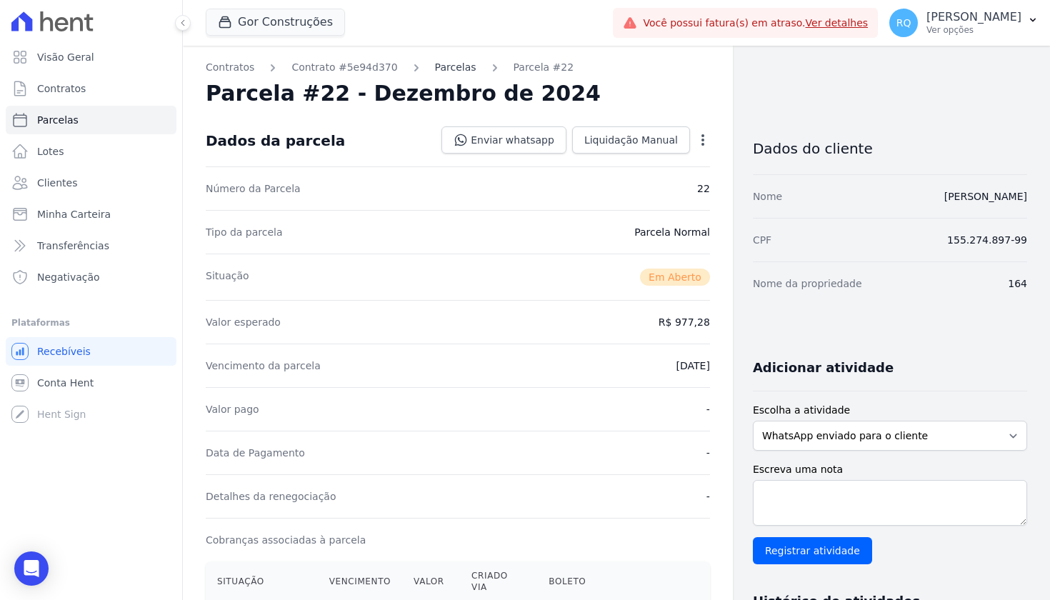
scroll to position [0, 0]
click at [447, 64] on link "Parcelas" at bounding box center [455, 67] width 41 height 15
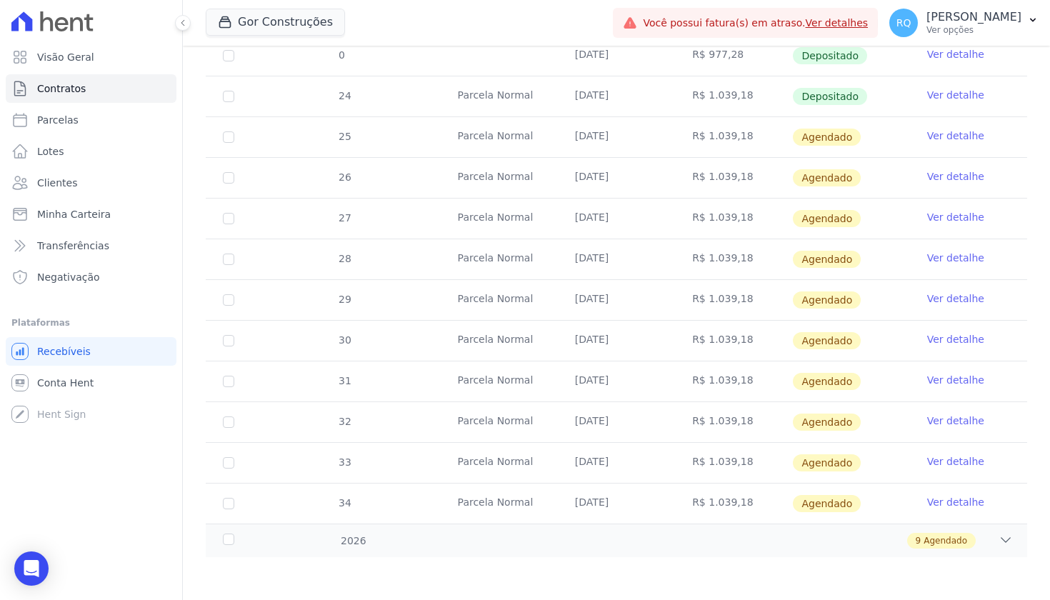
scroll to position [757, 0]
click at [967, 337] on link "Ver detalhe" at bounding box center [955, 339] width 57 height 14
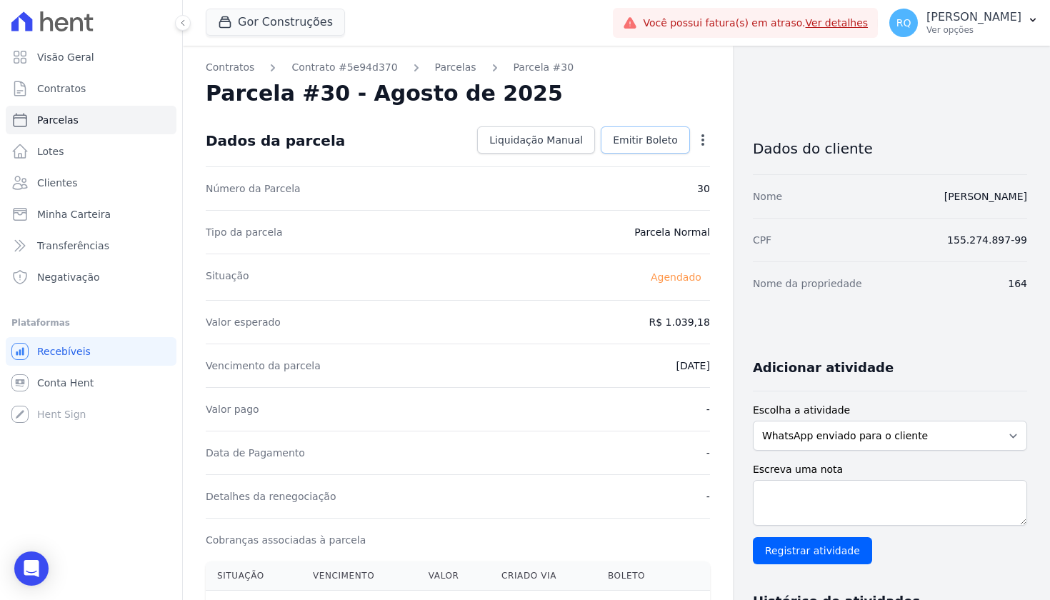
click at [650, 146] on span "Emitir Boleto" at bounding box center [645, 140] width 65 height 14
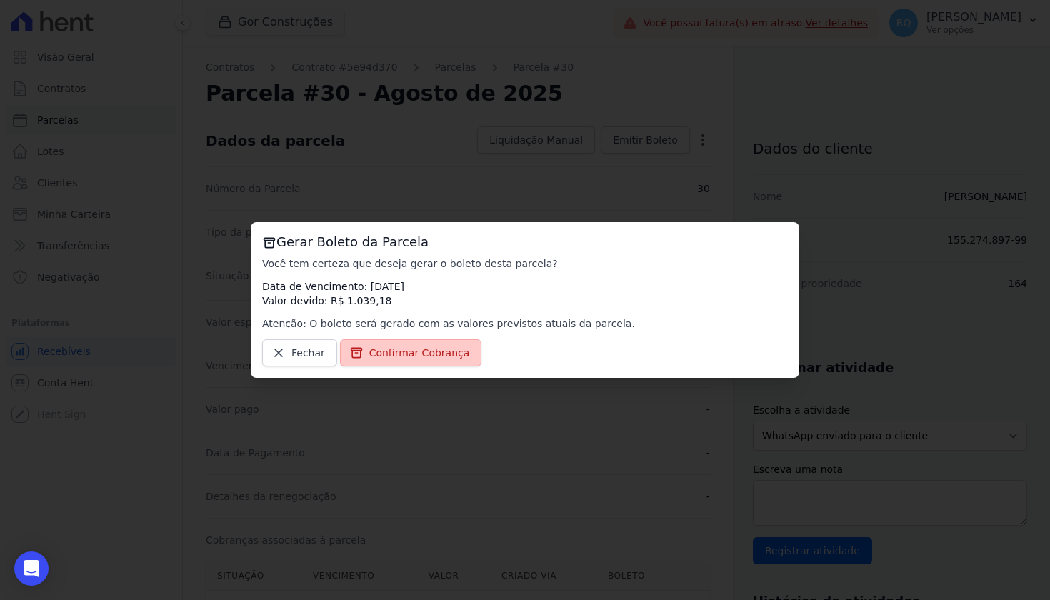
click at [431, 354] on span "Confirmar Cobrança" at bounding box center [419, 353] width 101 height 14
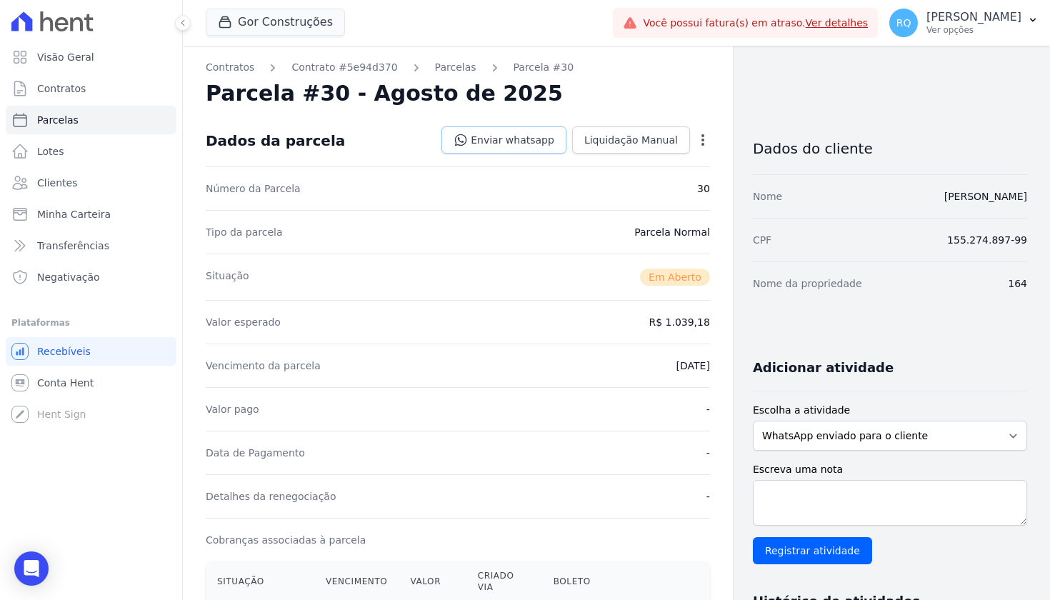
click at [547, 145] on link "Enviar whatsapp" at bounding box center [503, 139] width 125 height 27
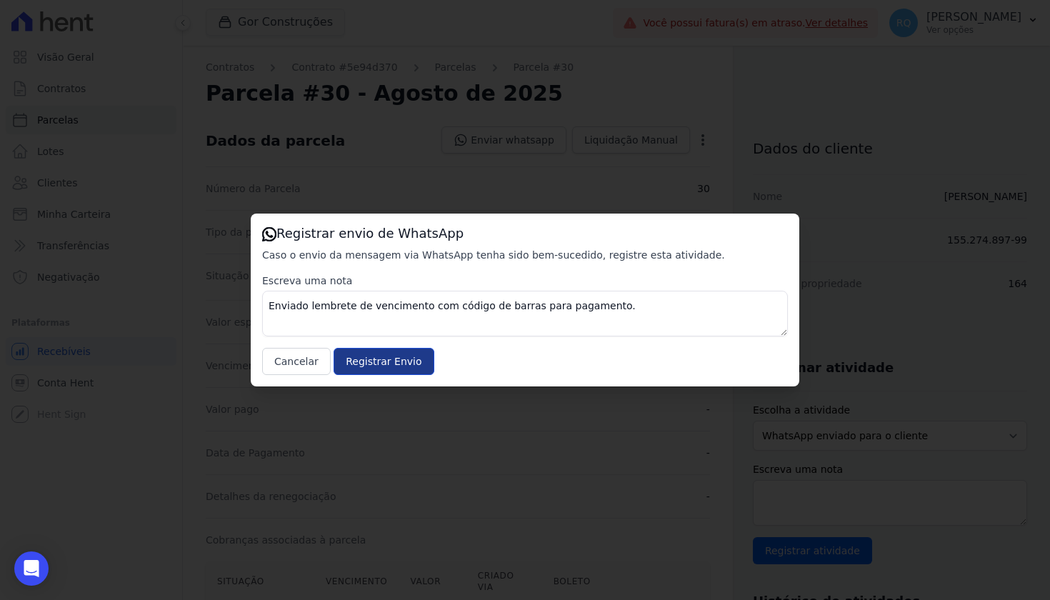
click at [390, 361] on input "Registrar Envio" at bounding box center [383, 361] width 100 height 27
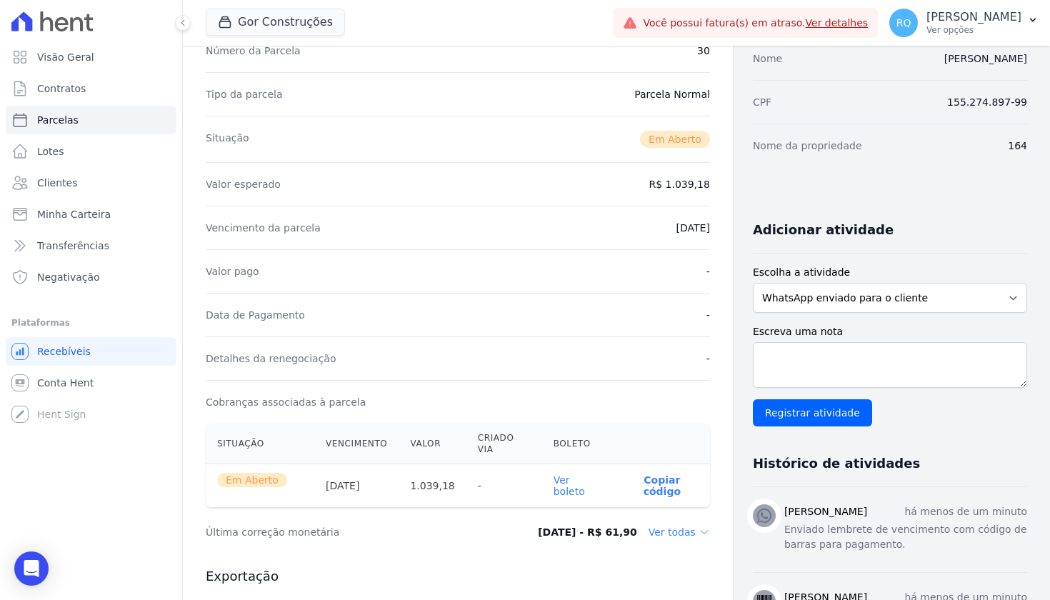
scroll to position [141, 0]
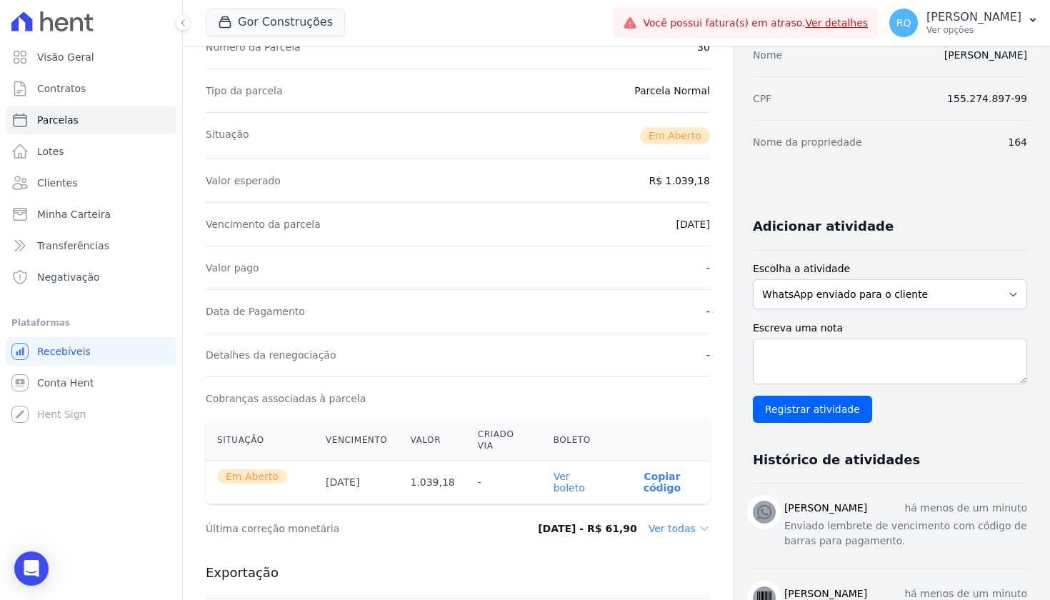
click at [585, 471] on link "Ver boleto" at bounding box center [568, 482] width 31 height 23
click at [667, 471] on p "Copiar código" at bounding box center [661, 482] width 73 height 23
